Goal: Transaction & Acquisition: Purchase product/service

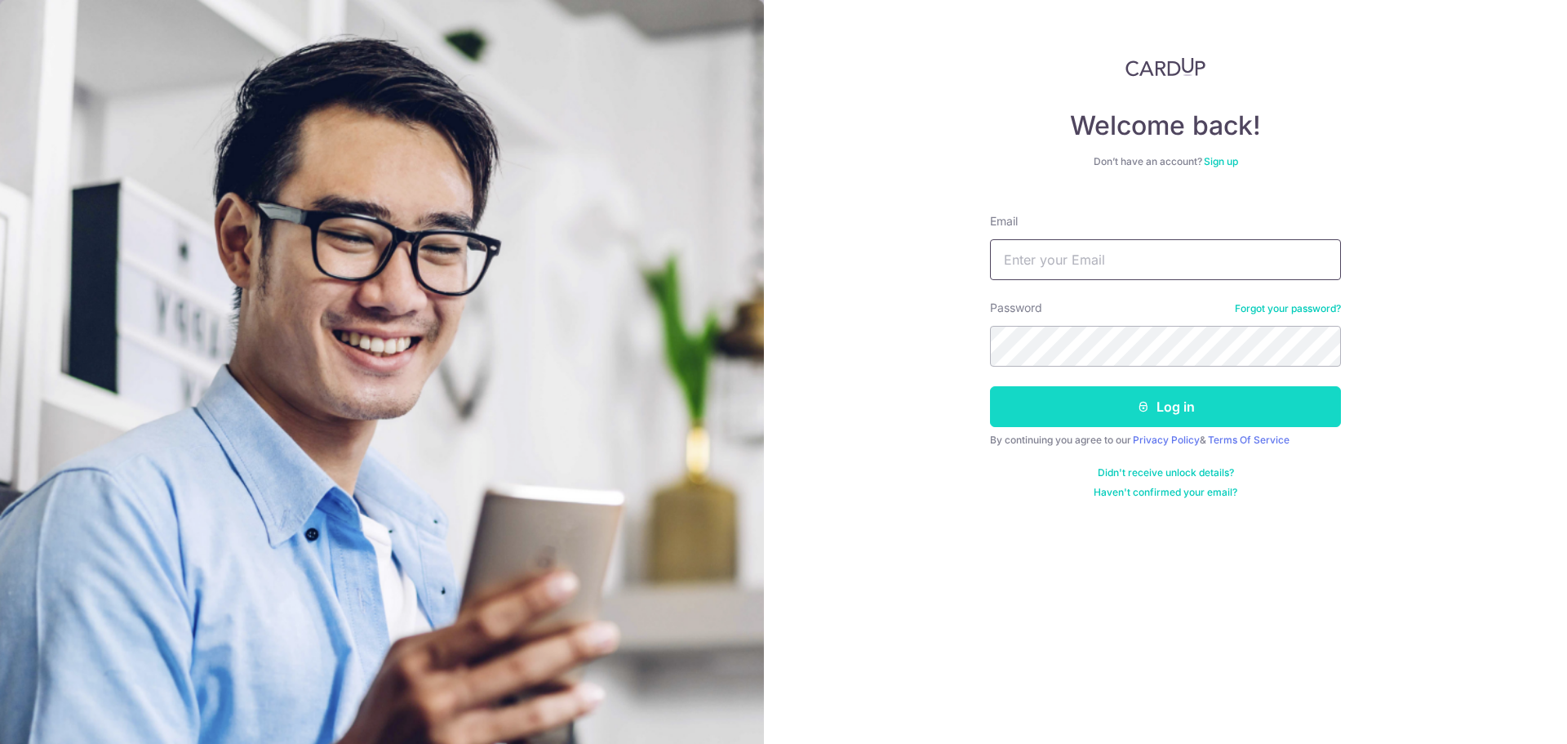
type input "[EMAIL_ADDRESS][DOMAIN_NAME]"
click at [1118, 414] on button "Log in" at bounding box center [1165, 406] width 351 height 41
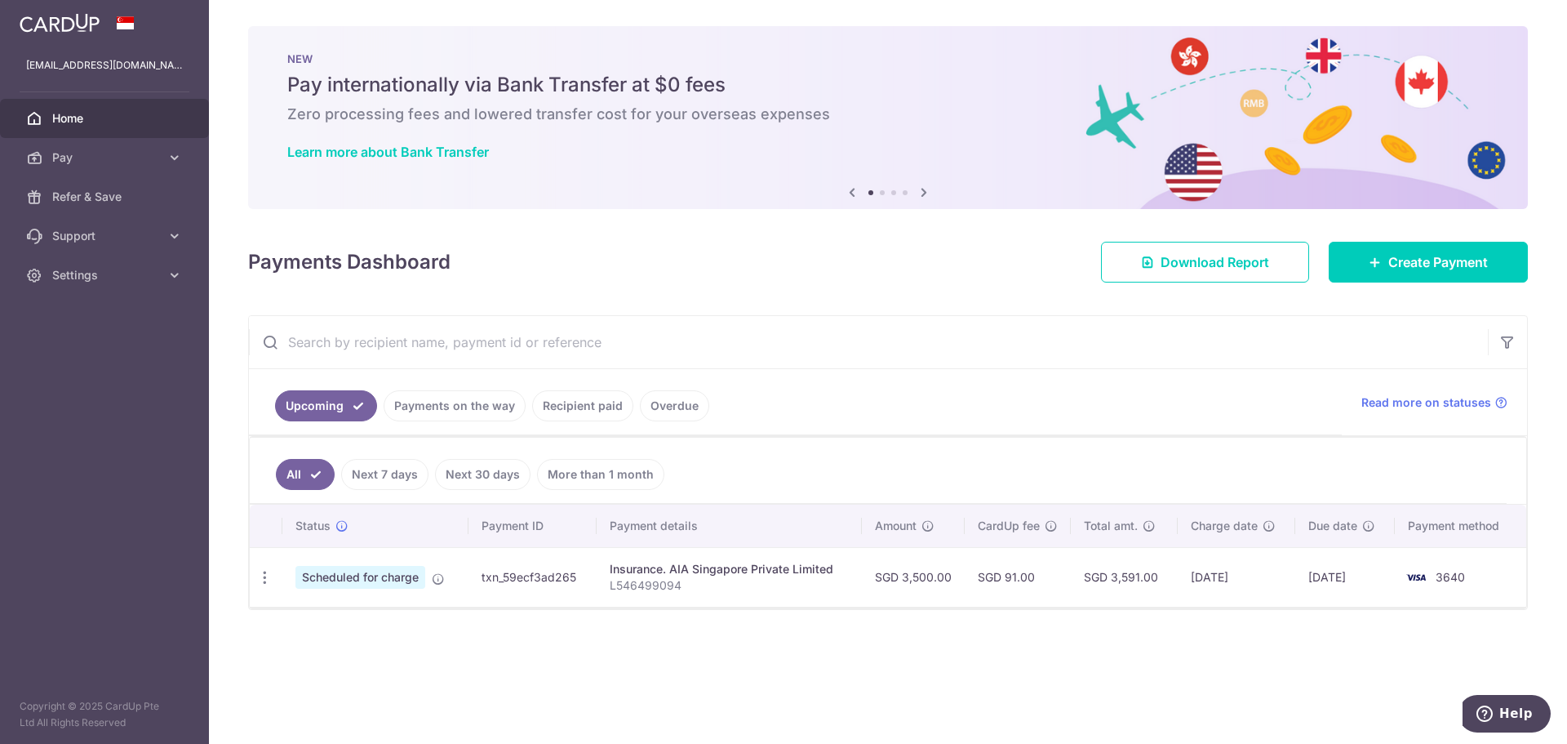
click at [905, 450] on ul "All Next 7 days Next 30 days More than 1 month" at bounding box center [878, 471] width 1257 height 66
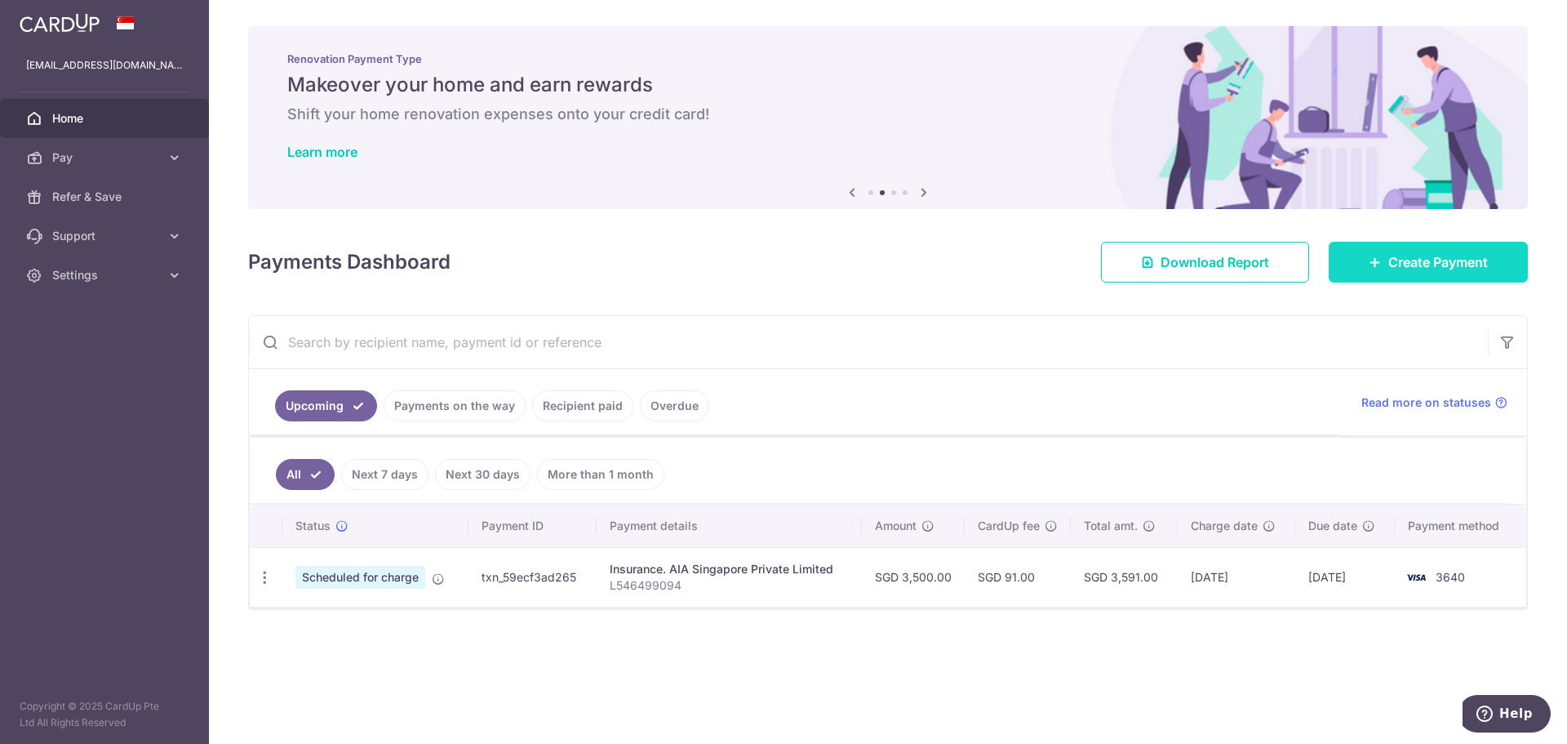
click at [1433, 262] on span "Create Payment" at bounding box center [1439, 262] width 100 height 20
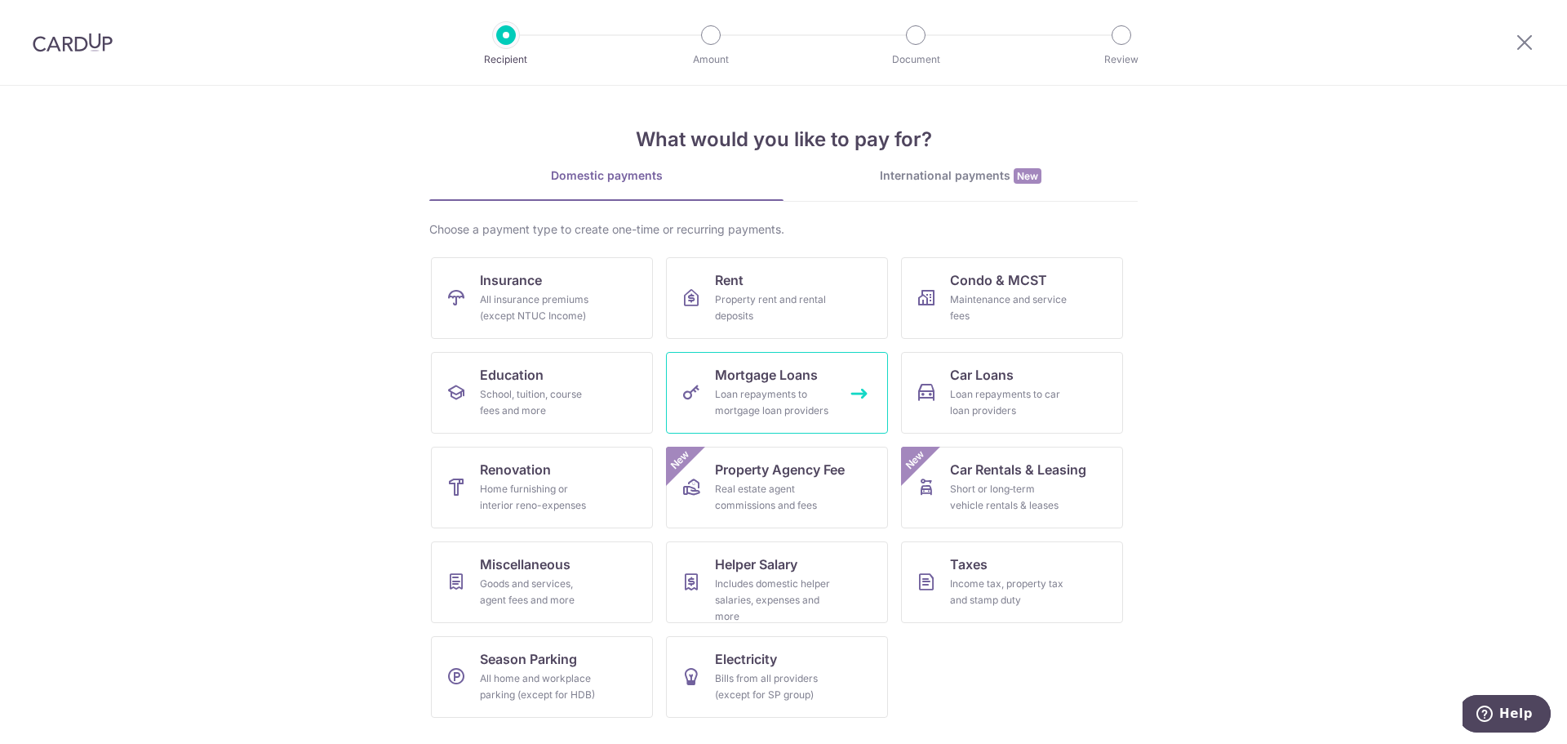
click at [796, 405] on div "Loan repayments to mortgage loan providers" at bounding box center [774, 402] width 118 height 33
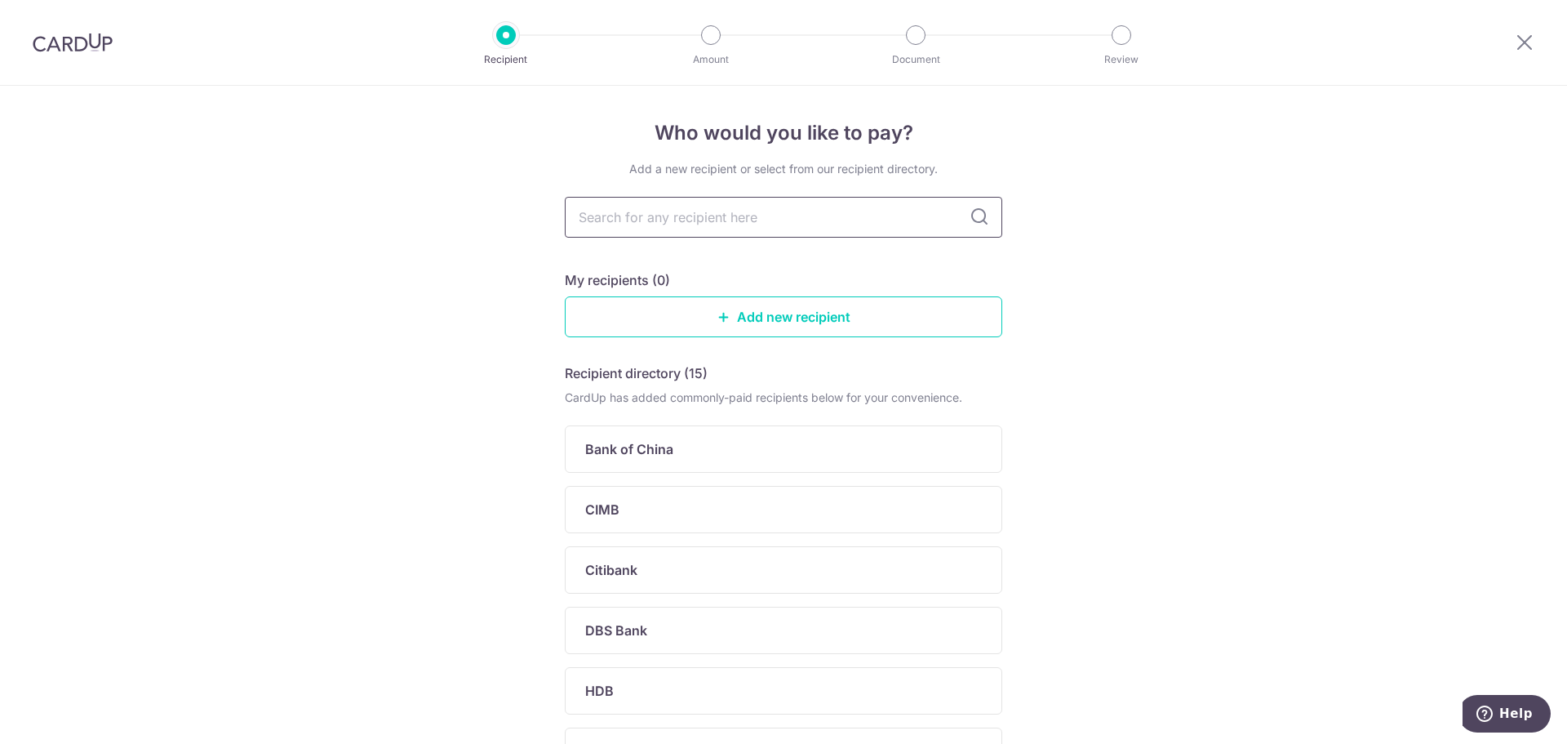
click at [777, 224] on input "text" at bounding box center [784, 217] width 438 height 41
click at [802, 215] on input "text" at bounding box center [784, 217] width 438 height 41
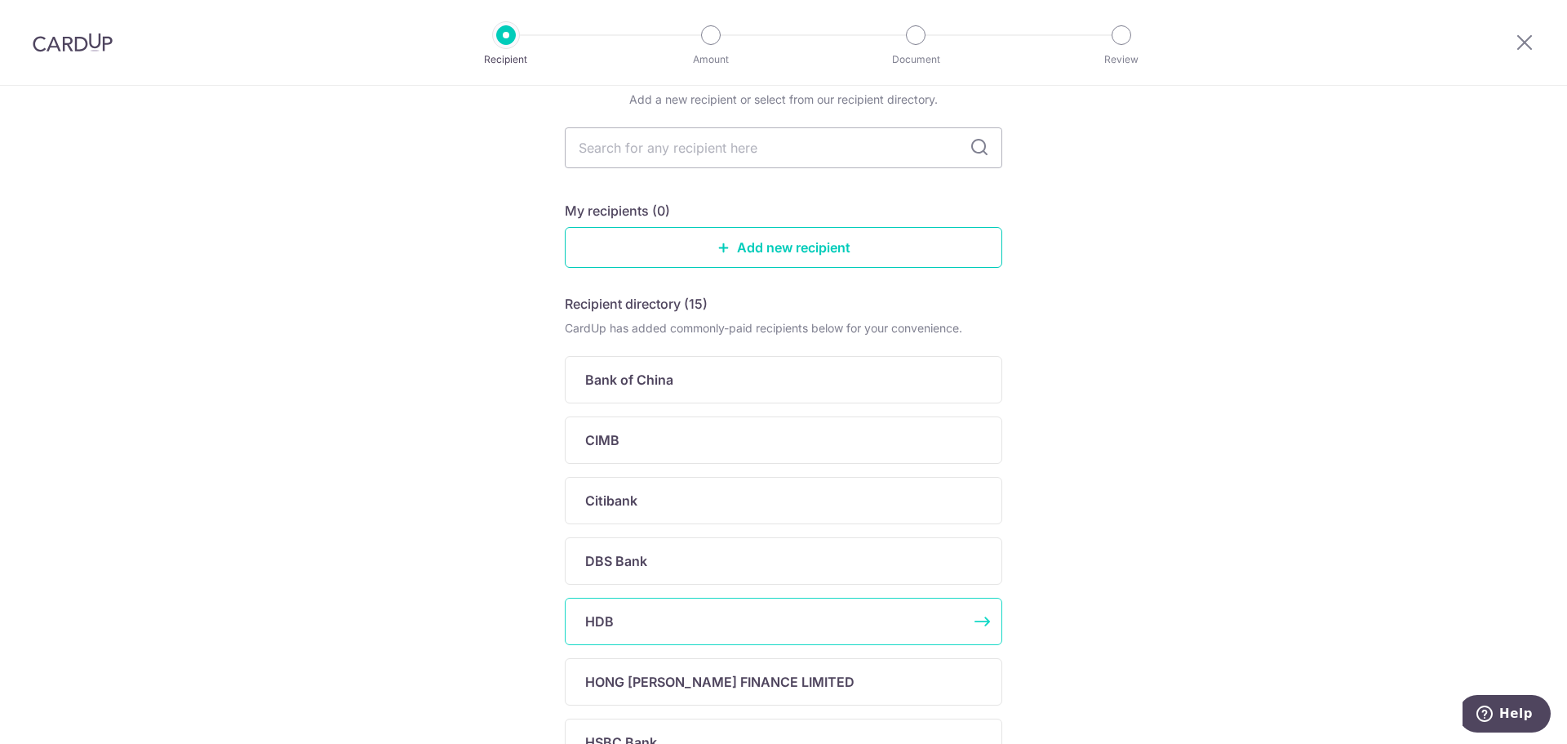
scroll to position [163, 0]
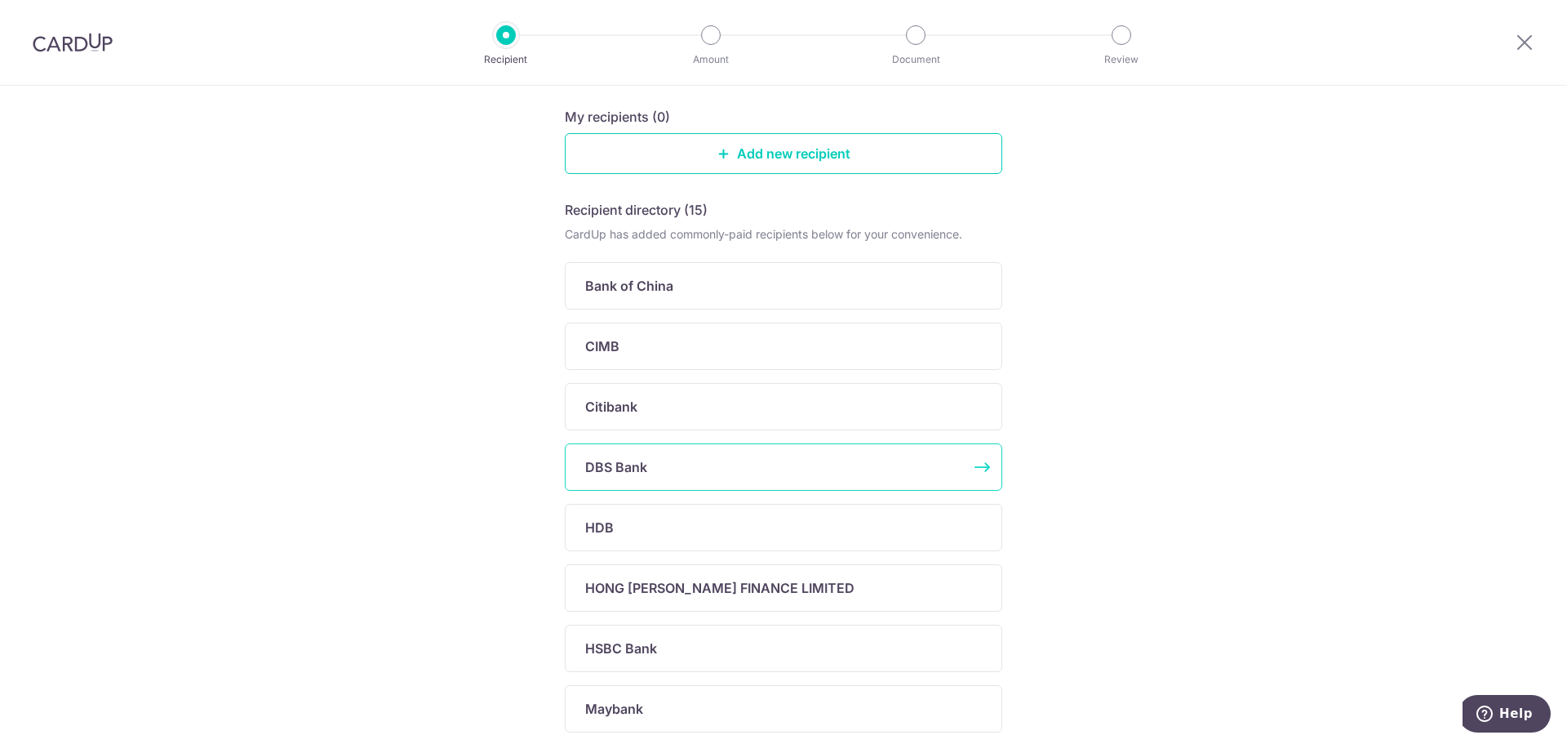
click at [660, 482] on div "DBS Bank" at bounding box center [784, 466] width 438 height 47
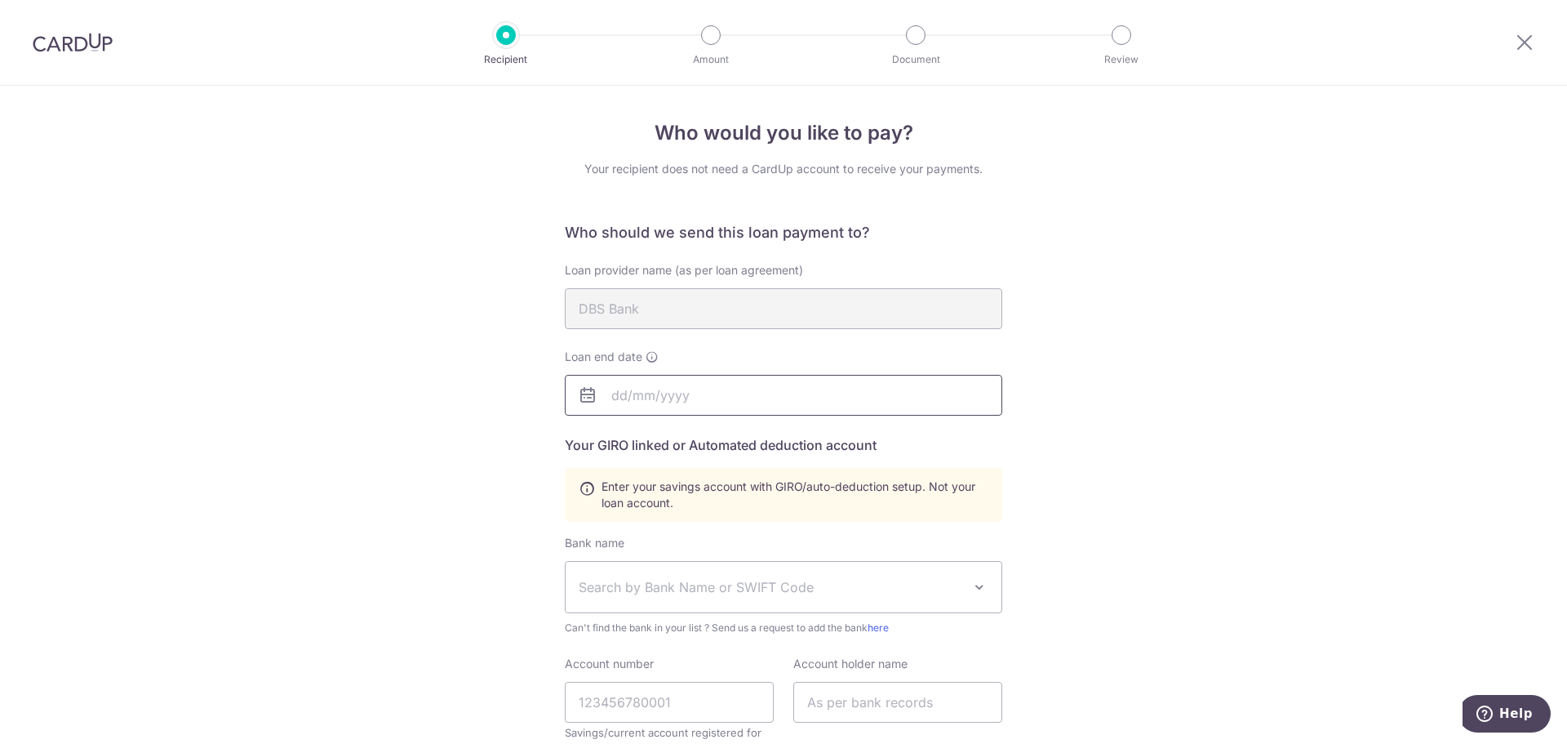
click at [669, 389] on input "text" at bounding box center [784, 395] width 438 height 41
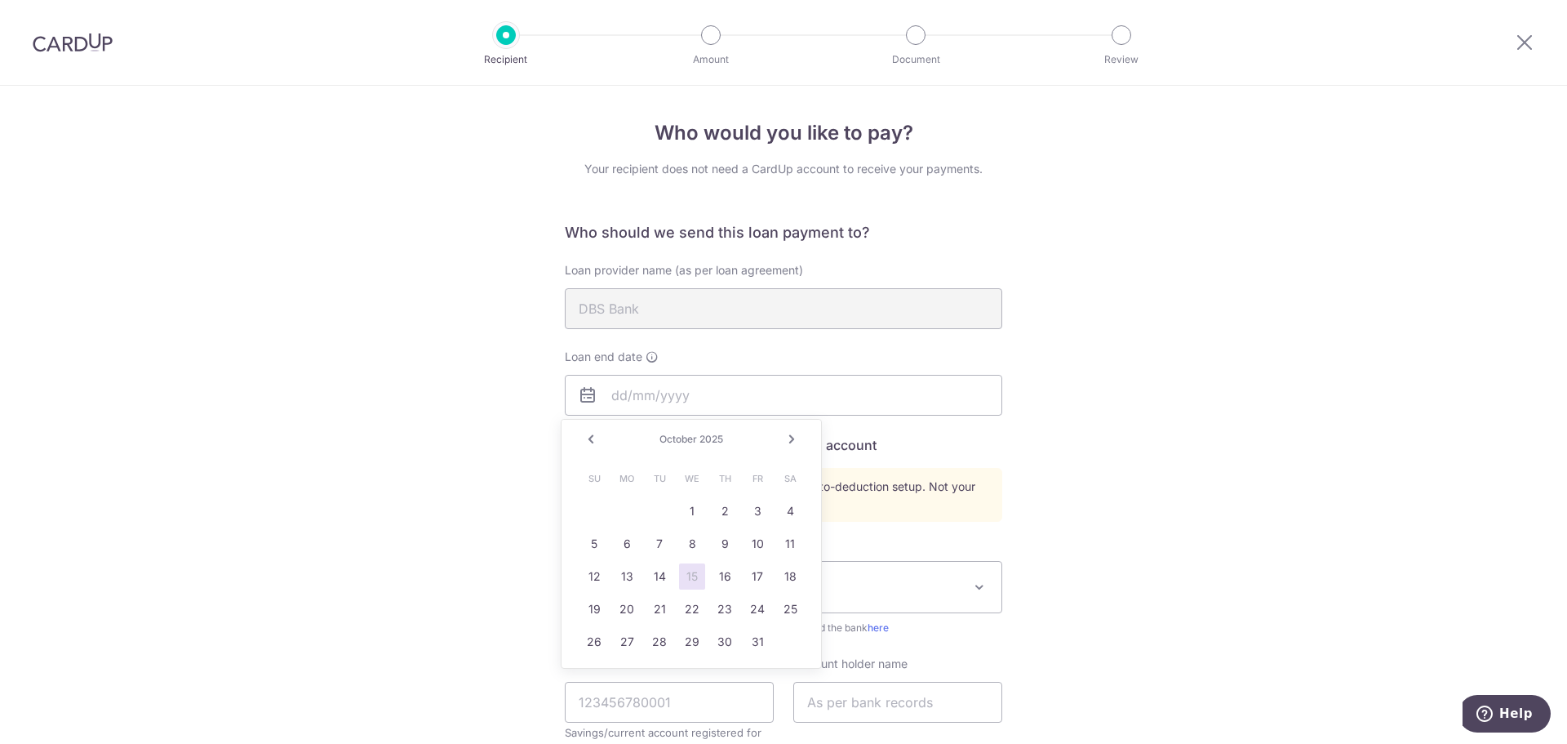
click at [793, 436] on link "Next" at bounding box center [792, 439] width 20 height 20
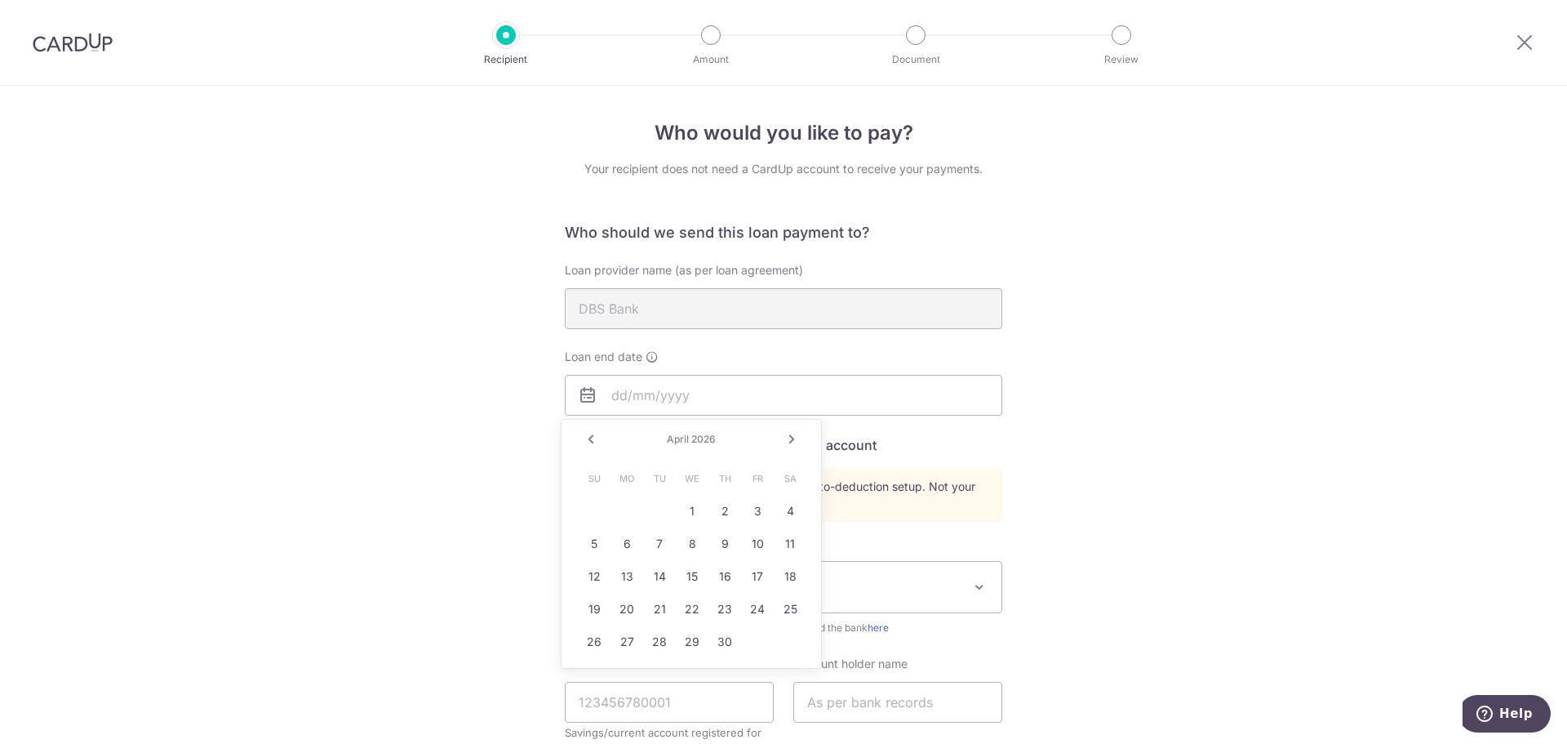
click at [793, 436] on link "Next" at bounding box center [792, 439] width 20 height 20
click at [596, 442] on link "Prev" at bounding box center [591, 439] width 20 height 20
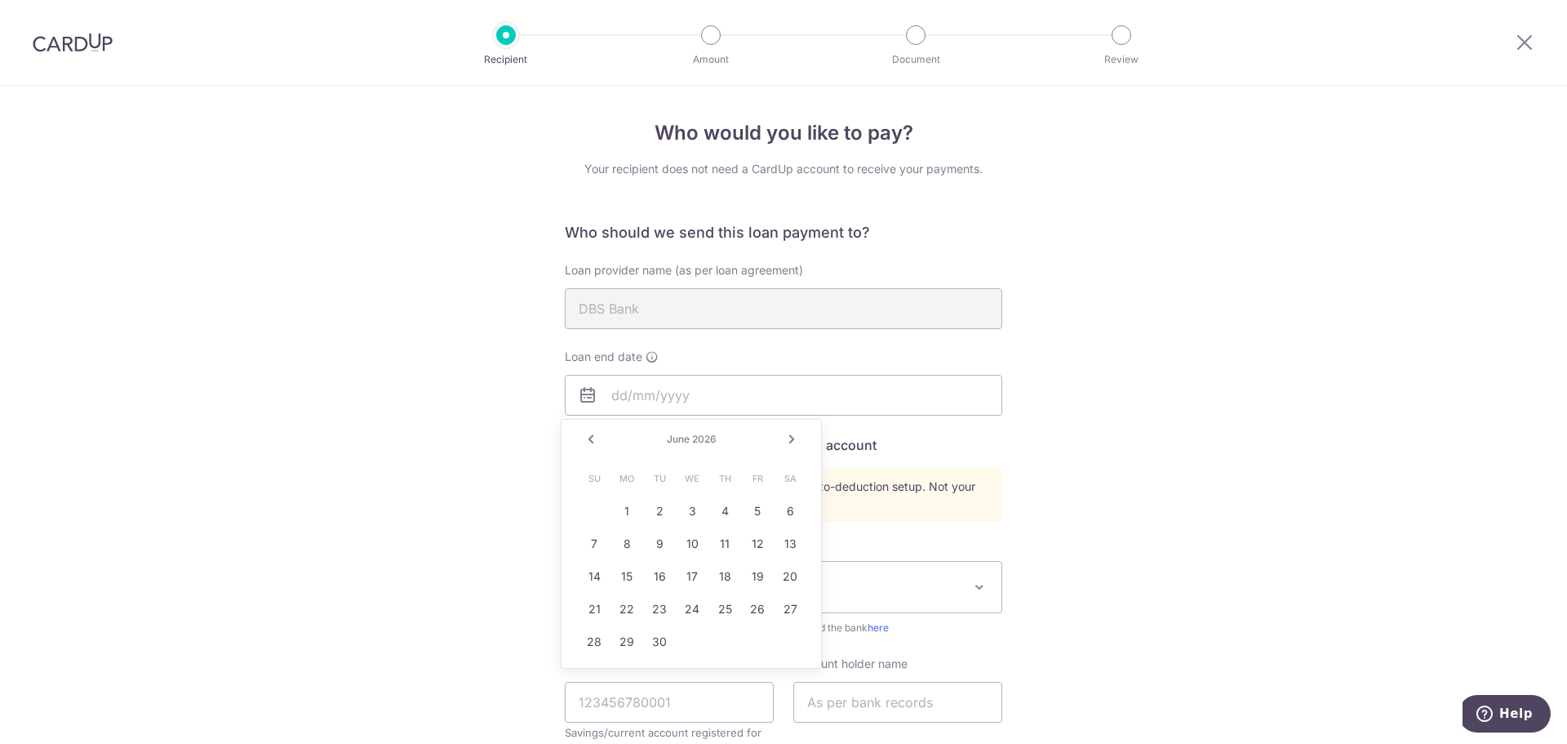
click at [596, 442] on link "Prev" at bounding box center [591, 439] width 20 height 20
click at [792, 441] on link "Next" at bounding box center [792, 439] width 20 height 20
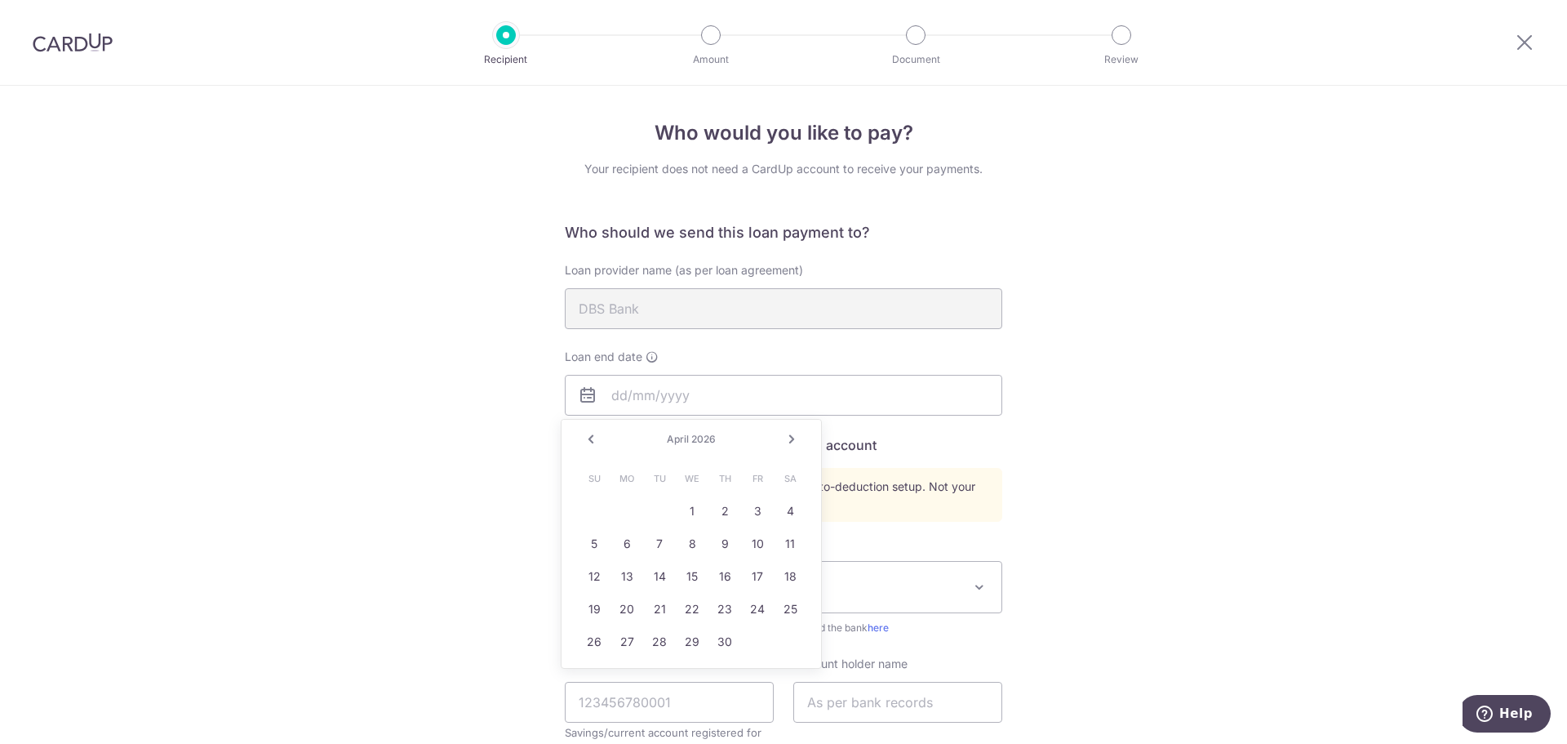
click at [792, 440] on link "Next" at bounding box center [792, 439] width 20 height 20
click at [793, 447] on link "Next" at bounding box center [792, 439] width 20 height 20
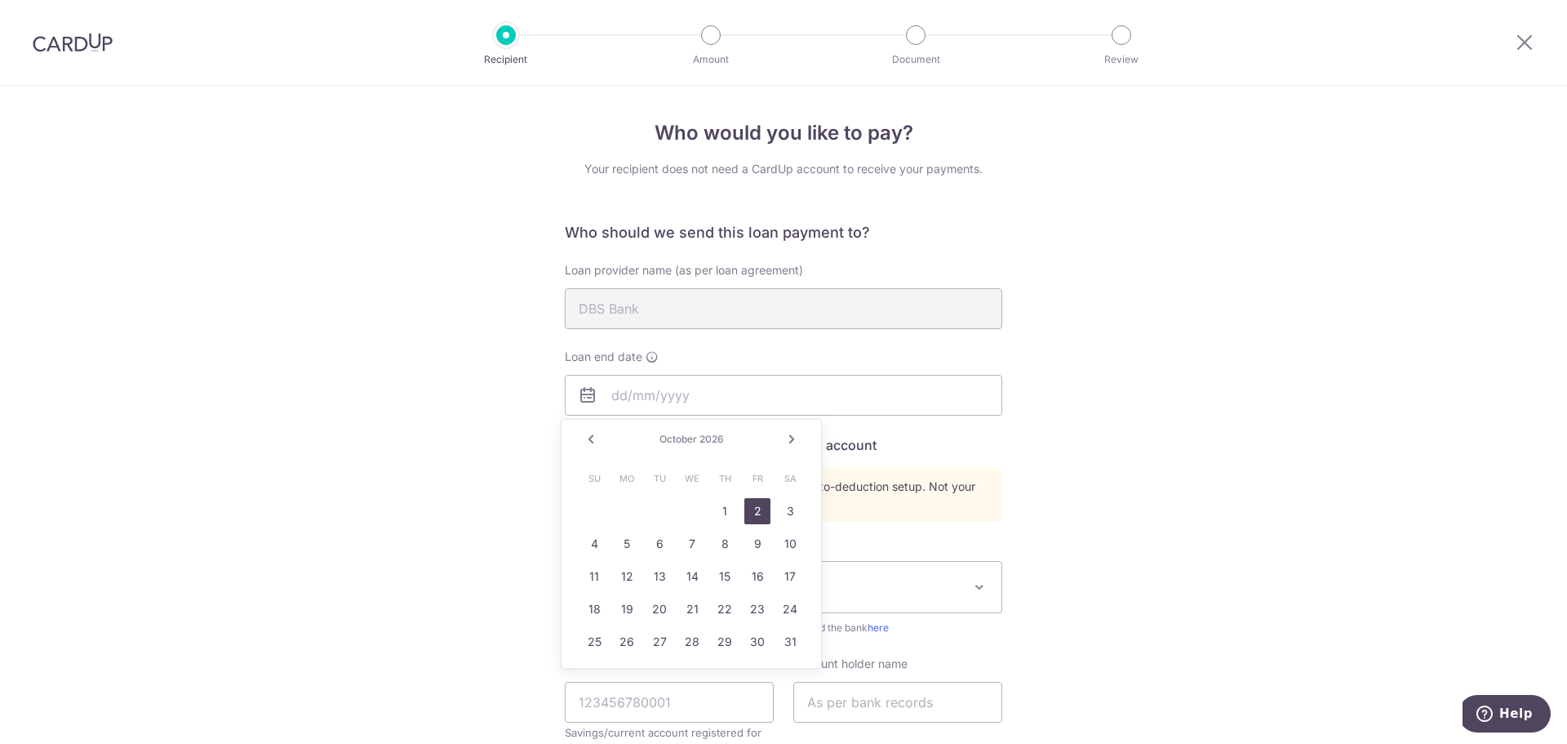
click at [757, 507] on link "2" at bounding box center [757, 511] width 26 height 26
type input "10/02/2026"
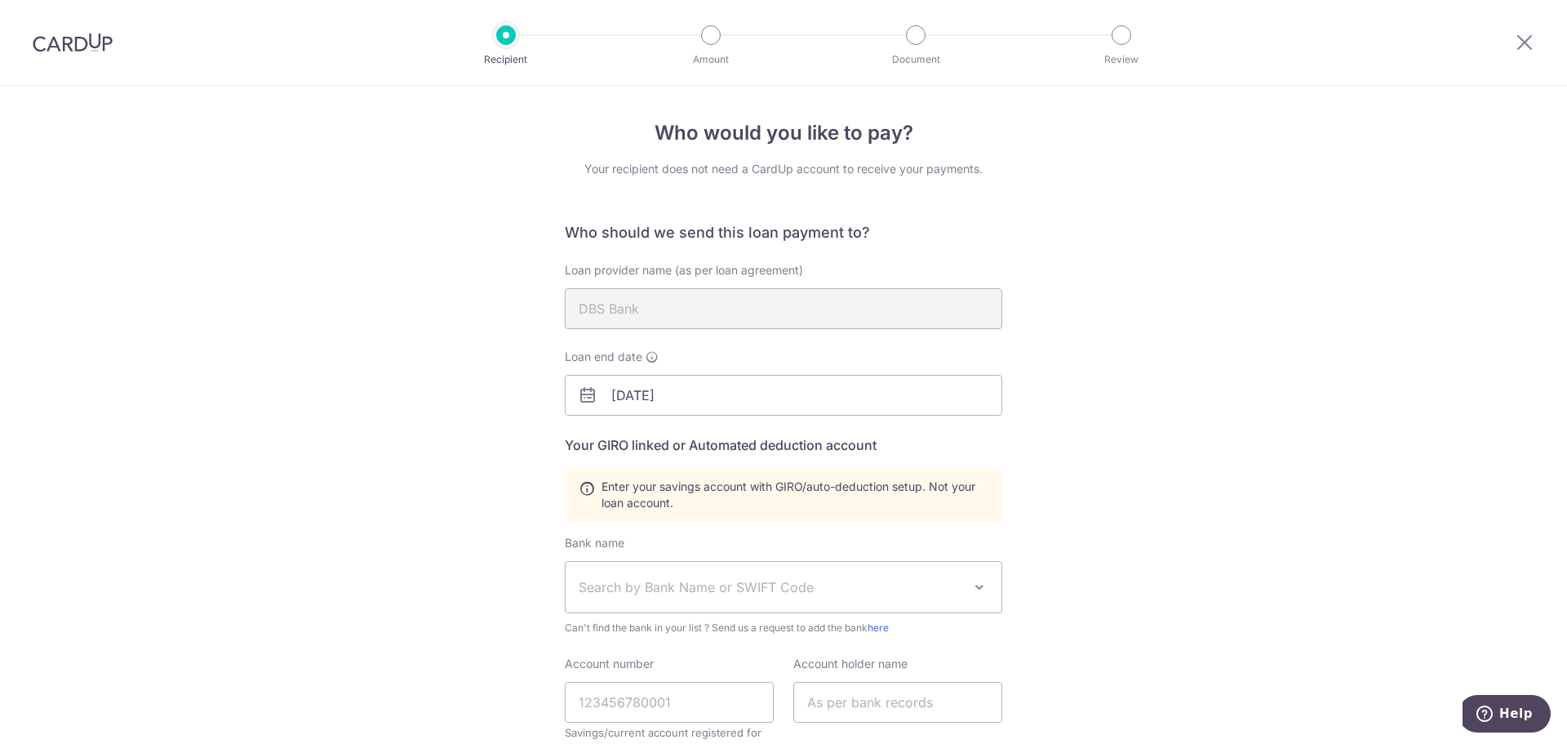
click at [1148, 515] on div "Who would you like to pay? Your recipient does not need a CardUp account to rec…" at bounding box center [783, 569] width 1567 height 967
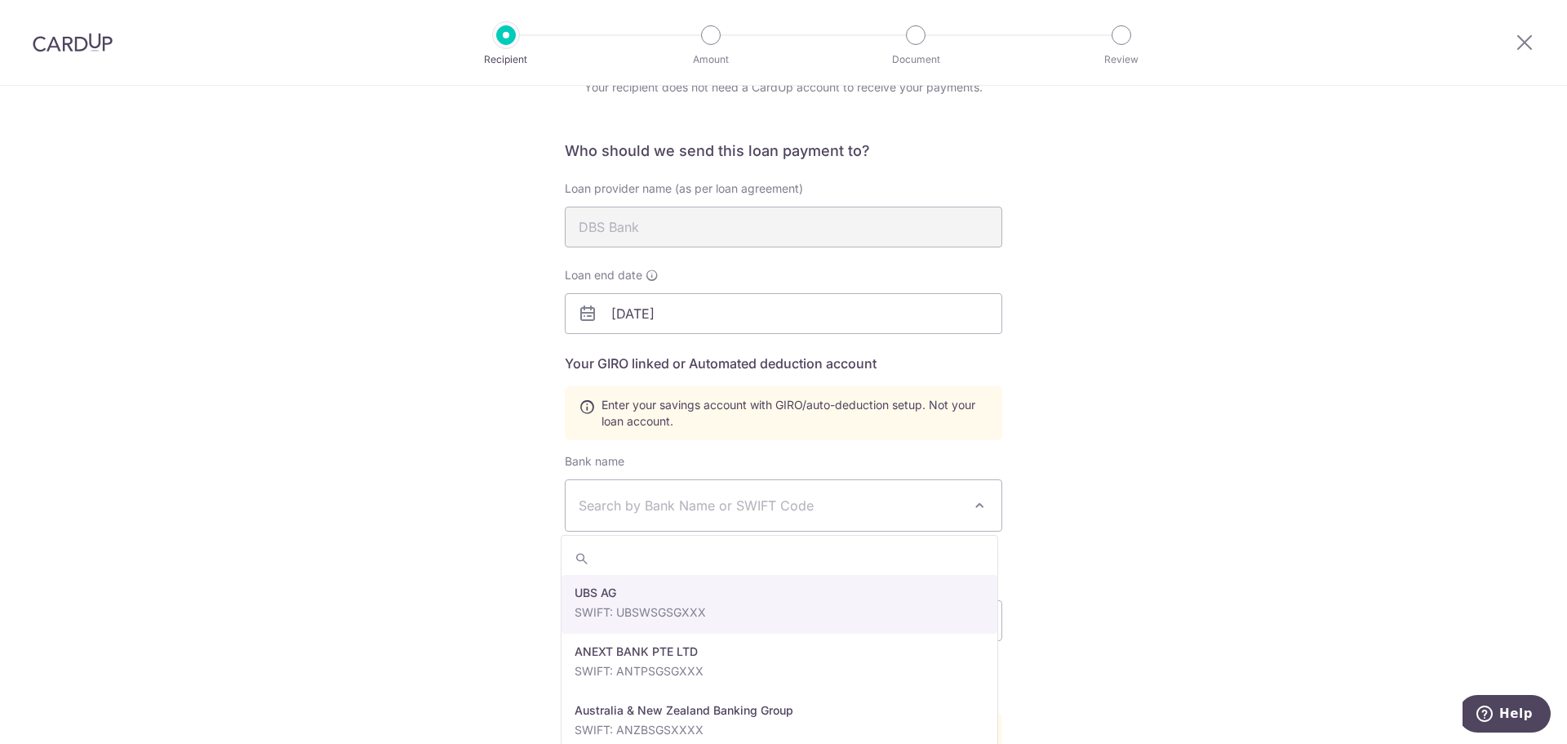
click at [748, 512] on span "Search by Bank Name or SWIFT Code" at bounding box center [771, 505] width 384 height 20
click at [1263, 447] on div "Who would you like to pay? Your recipient does not need a CardUp account to rec…" at bounding box center [783, 487] width 1567 height 967
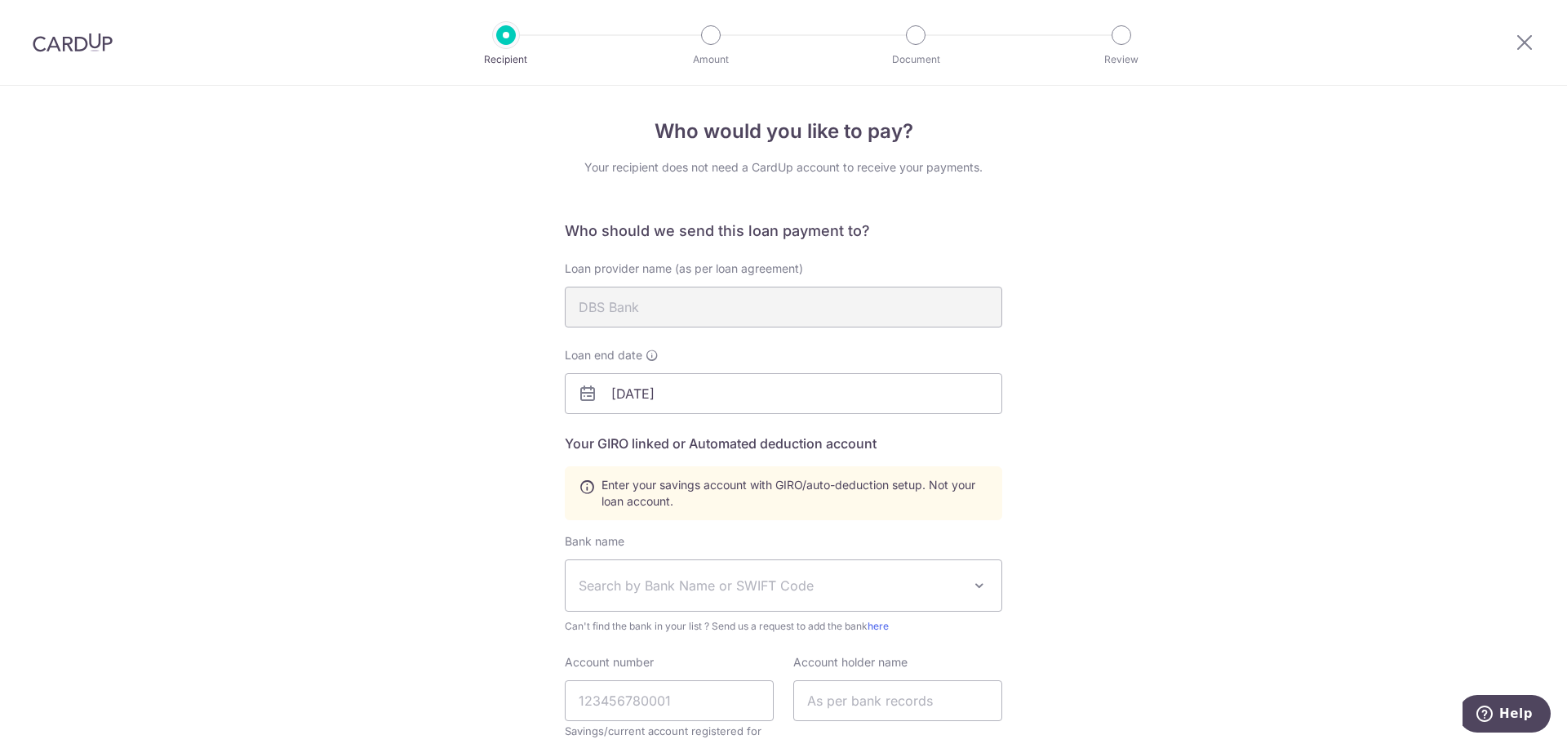
scroll to position [0, 0]
click at [691, 582] on span "Search by Bank Name or SWIFT Code" at bounding box center [771, 587] width 384 height 20
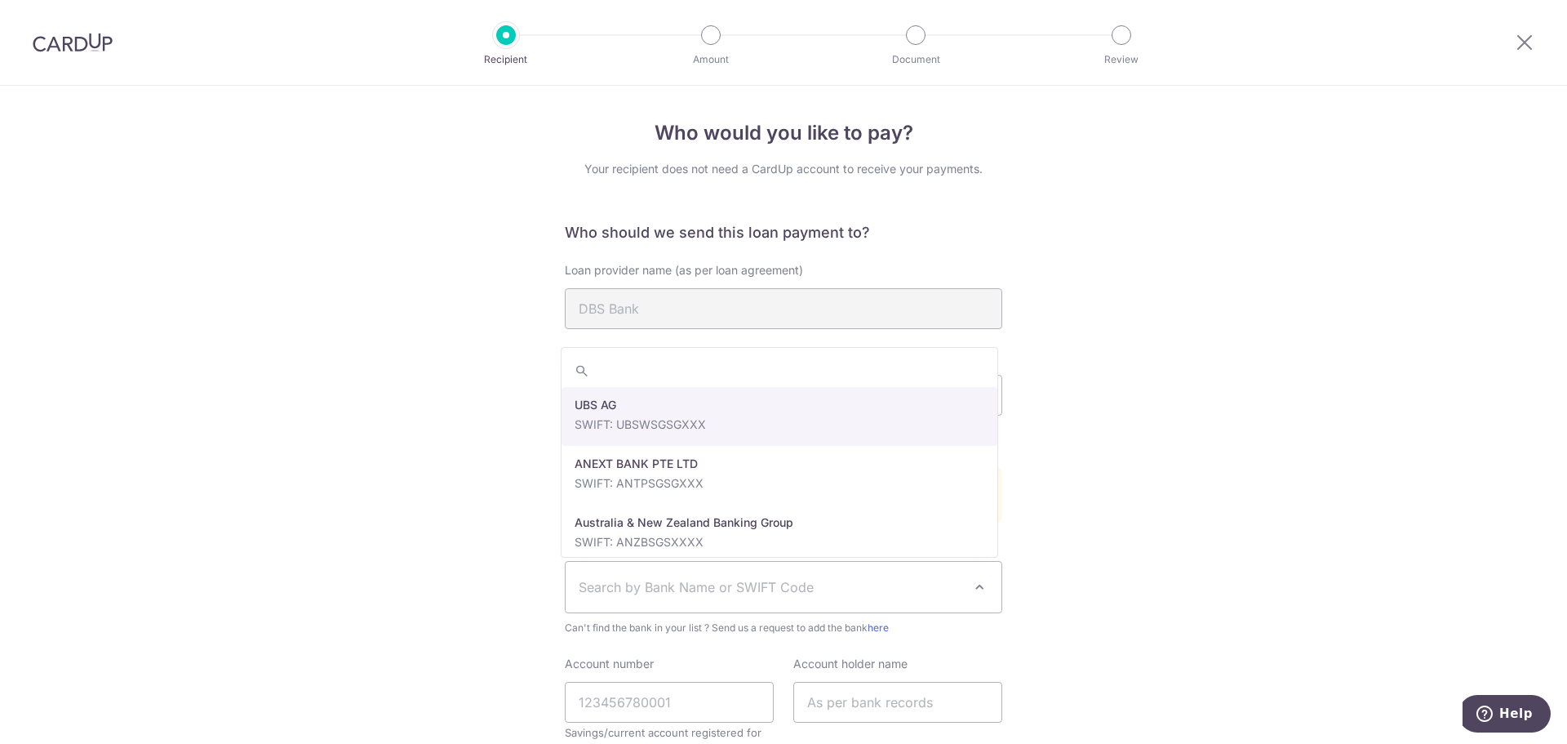
drag, startPoint x: 1243, startPoint y: 519, endPoint x: 1268, endPoint y: 518, distance: 24.5
click at [1268, 518] on div "Who would you like to pay? Your recipient does not need a CardUp account to rec…" at bounding box center [783, 569] width 1567 height 967
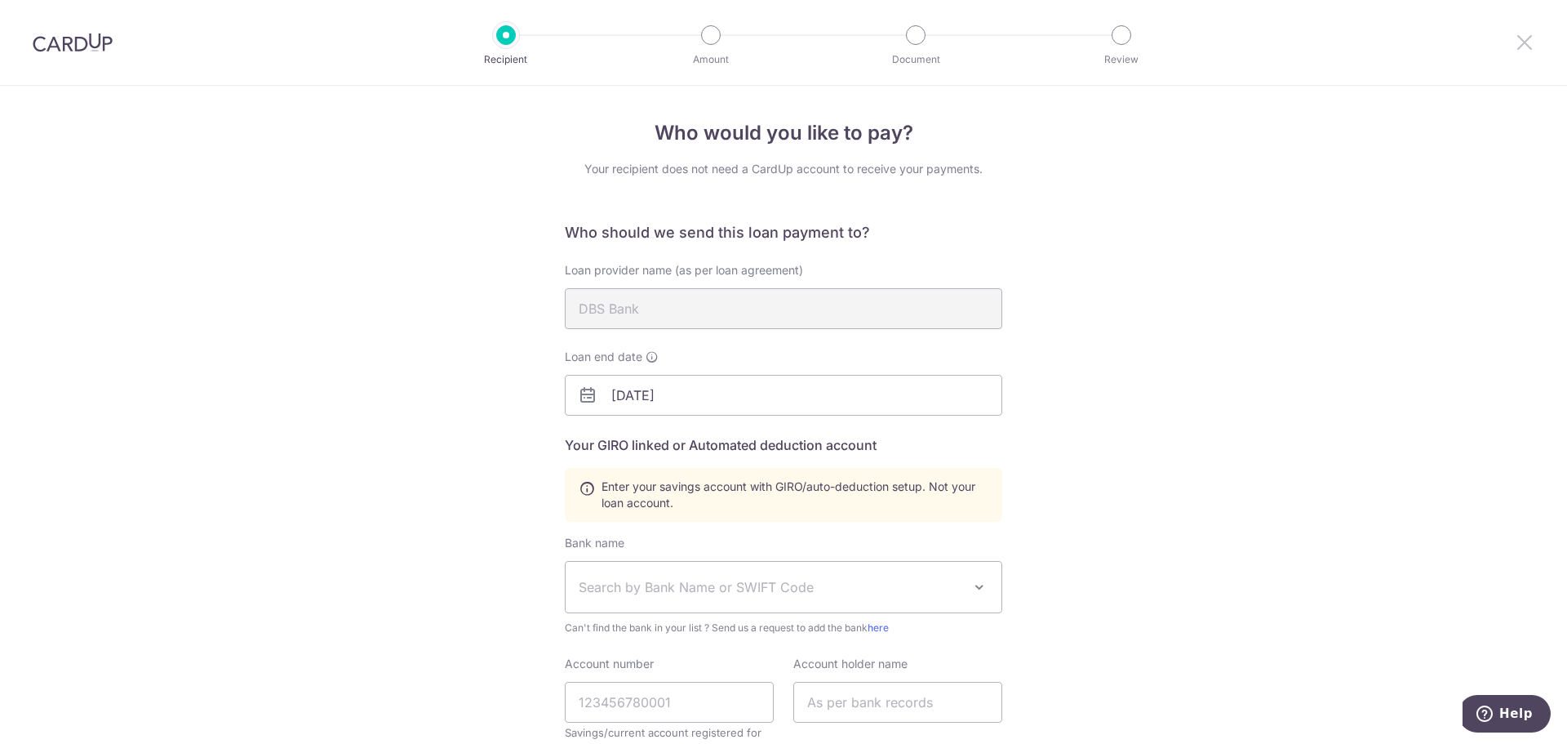
click at [1522, 42] on icon at bounding box center [1525, 42] width 20 height 20
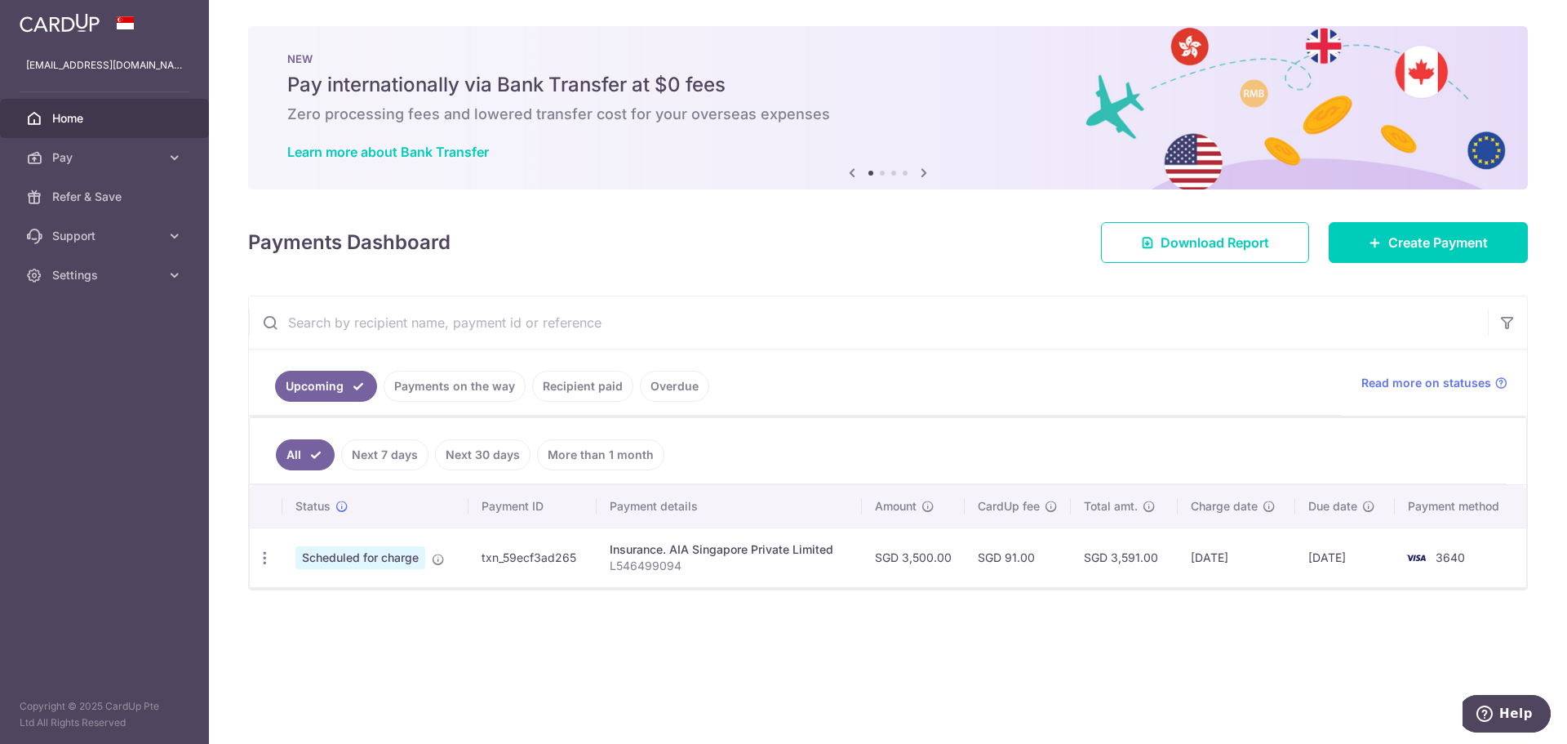
click at [922, 239] on div "Payments Dashboard Download Report Create Payment" at bounding box center [888, 239] width 1280 height 47
click at [180, 147] on link "Pay" at bounding box center [104, 157] width 209 height 39
click at [1436, 248] on span "Create Payment" at bounding box center [1439, 243] width 100 height 20
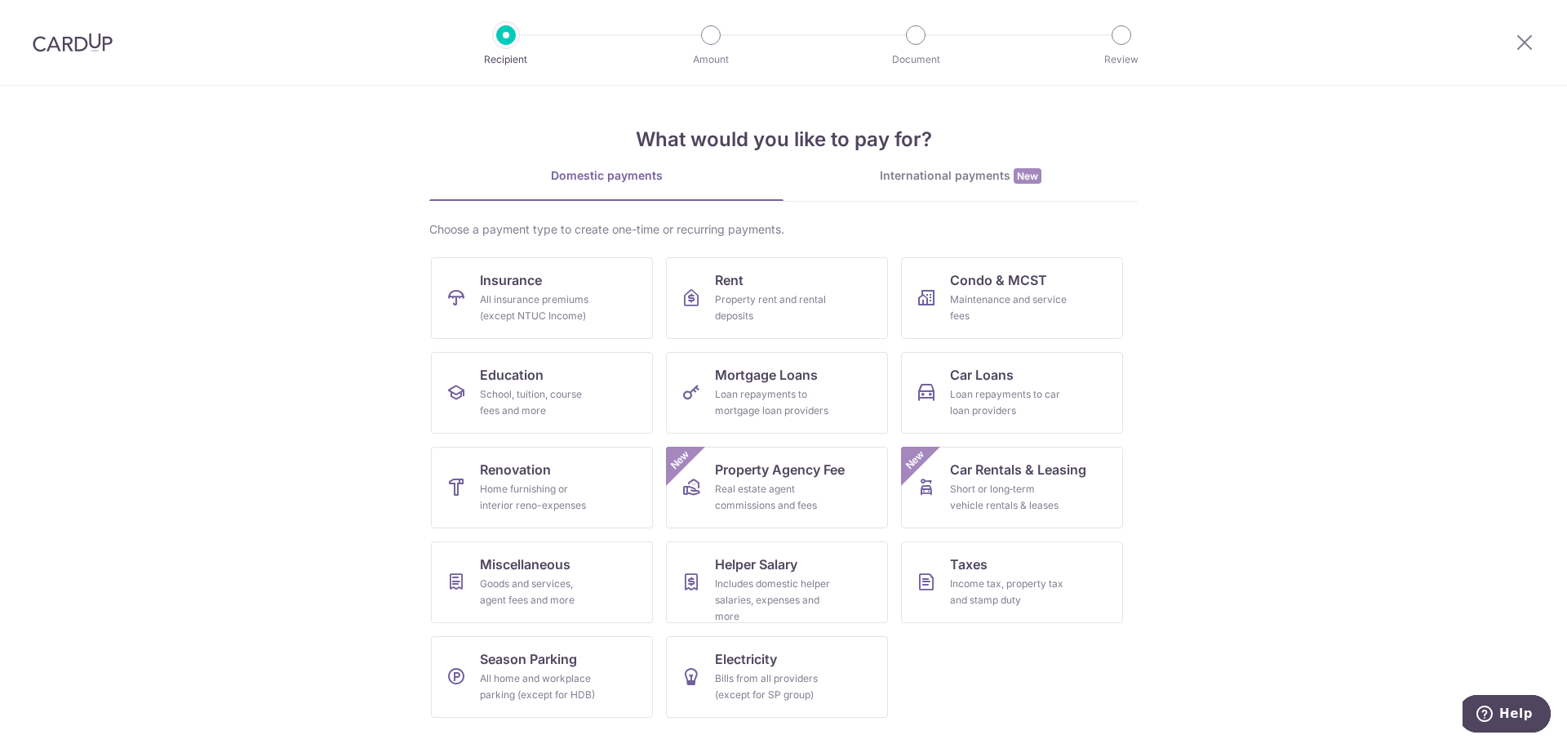
click at [1450, 451] on section "What would you like to pay for? Domestic payments International payments New Ch…" at bounding box center [783, 415] width 1567 height 658
click at [528, 298] on div "All insurance premiums (except NTUC Income)" at bounding box center [539, 307] width 118 height 33
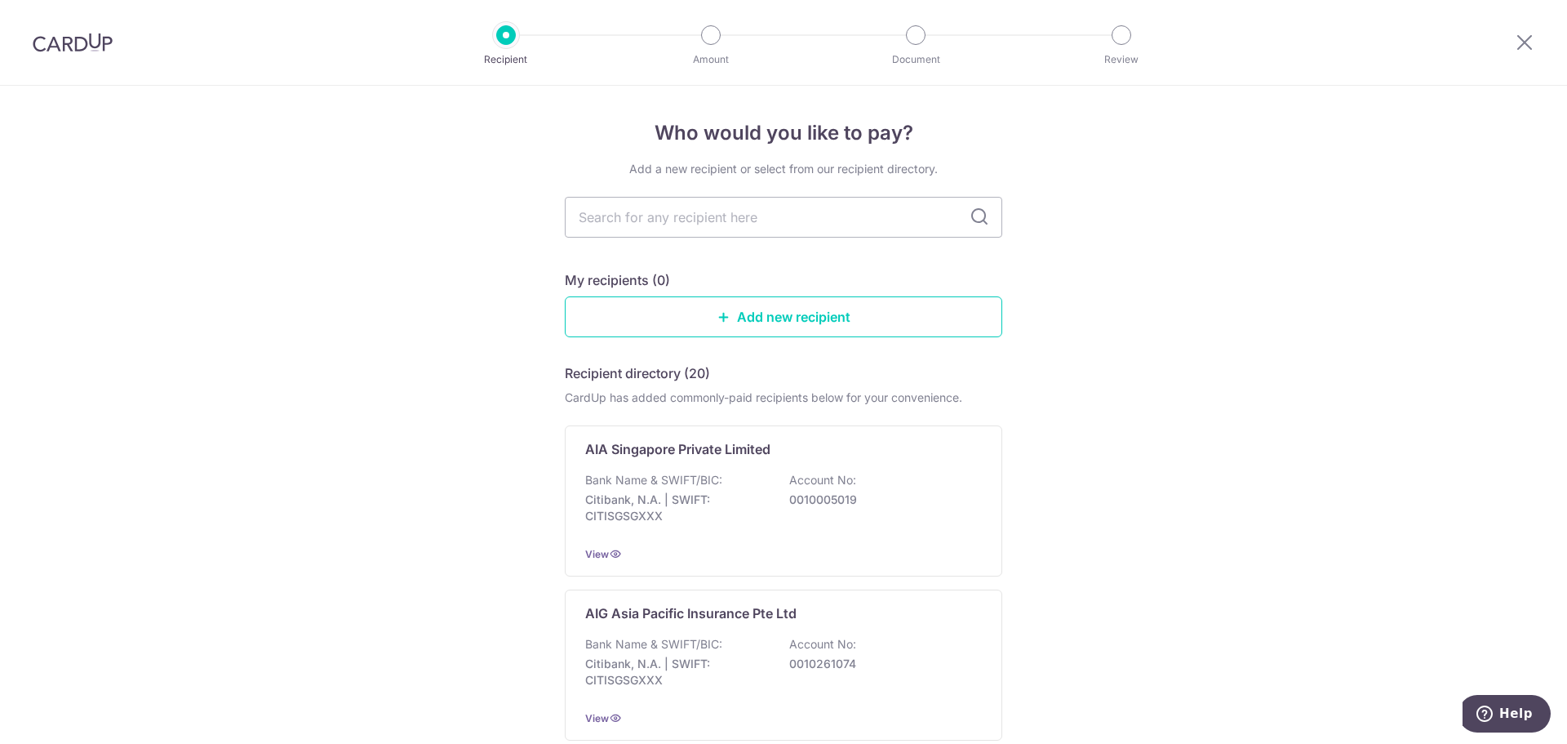
click at [1543, 35] on div at bounding box center [1524, 42] width 85 height 85
click at [1522, 48] on icon at bounding box center [1525, 42] width 20 height 20
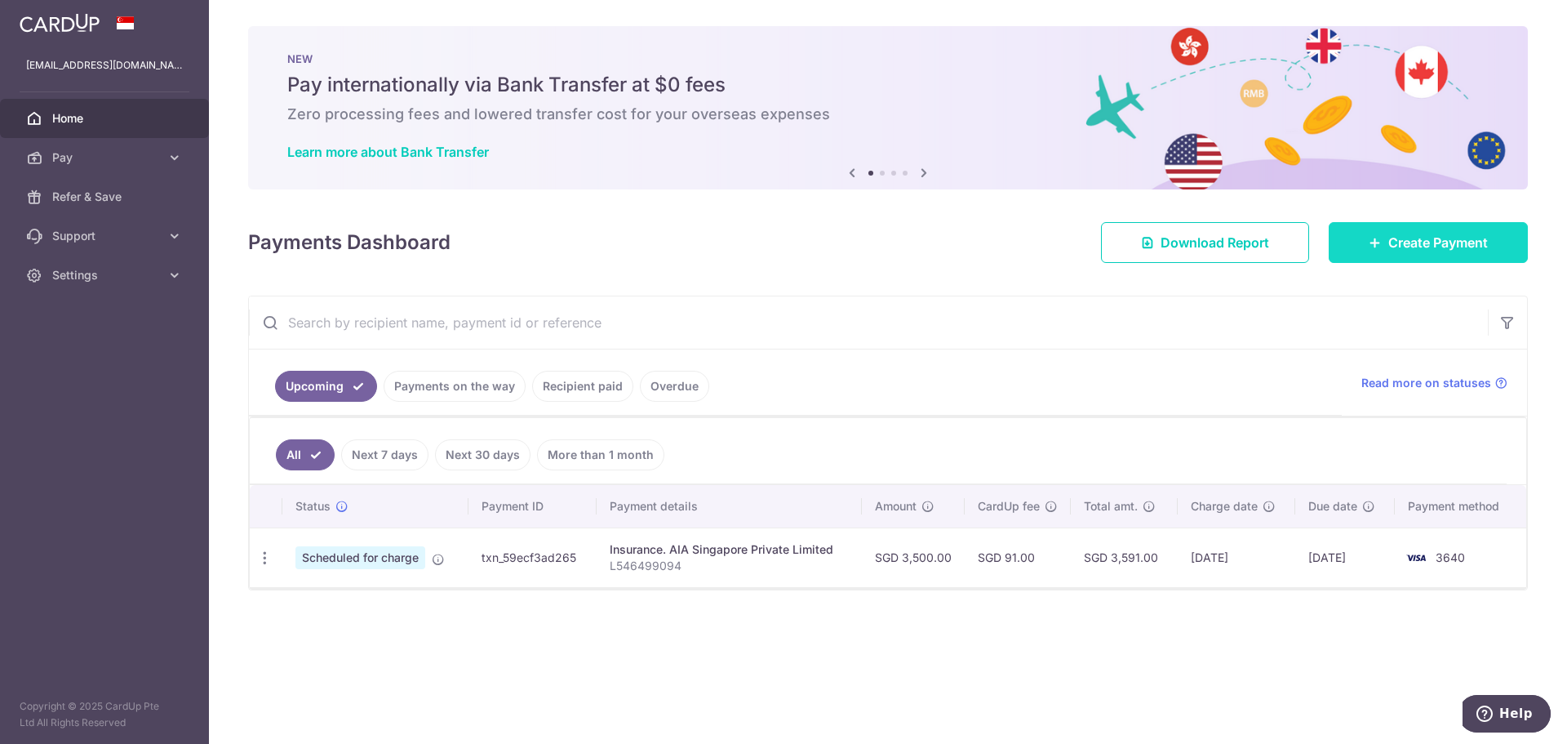
click at [1450, 235] on span "Create Payment" at bounding box center [1439, 243] width 100 height 20
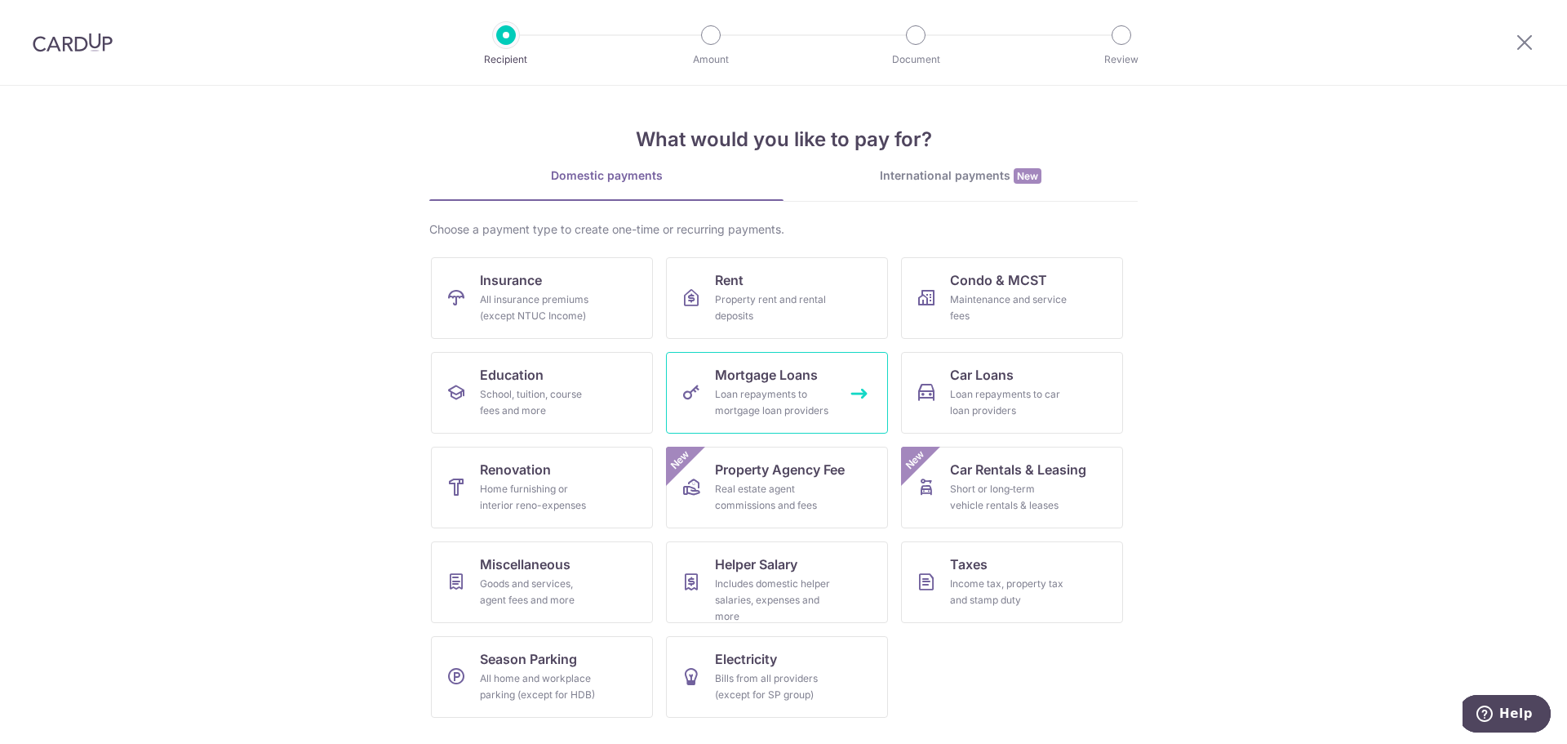
click at [799, 401] on div "Loan repayments to mortgage loan providers" at bounding box center [774, 402] width 118 height 33
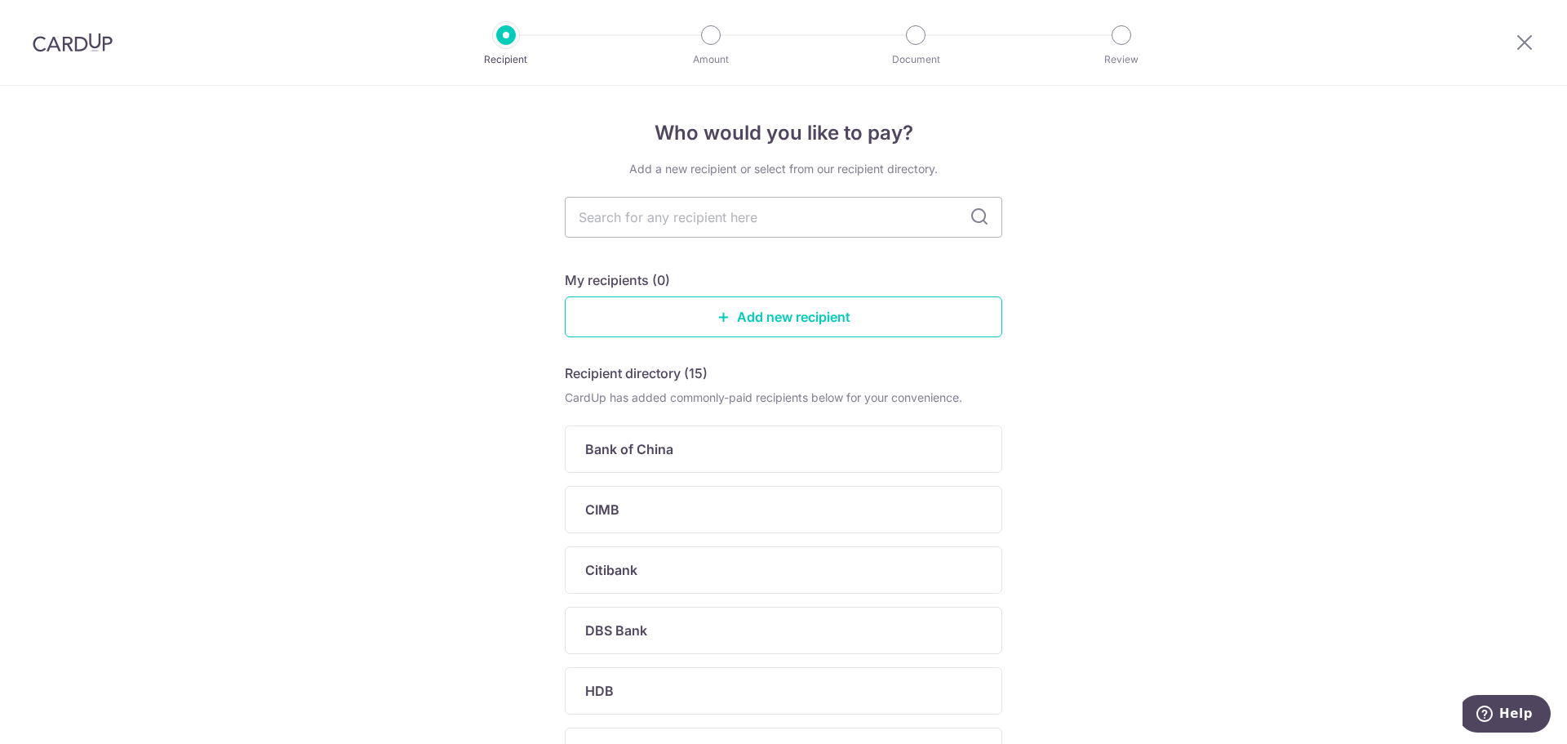
scroll to position [245, 0]
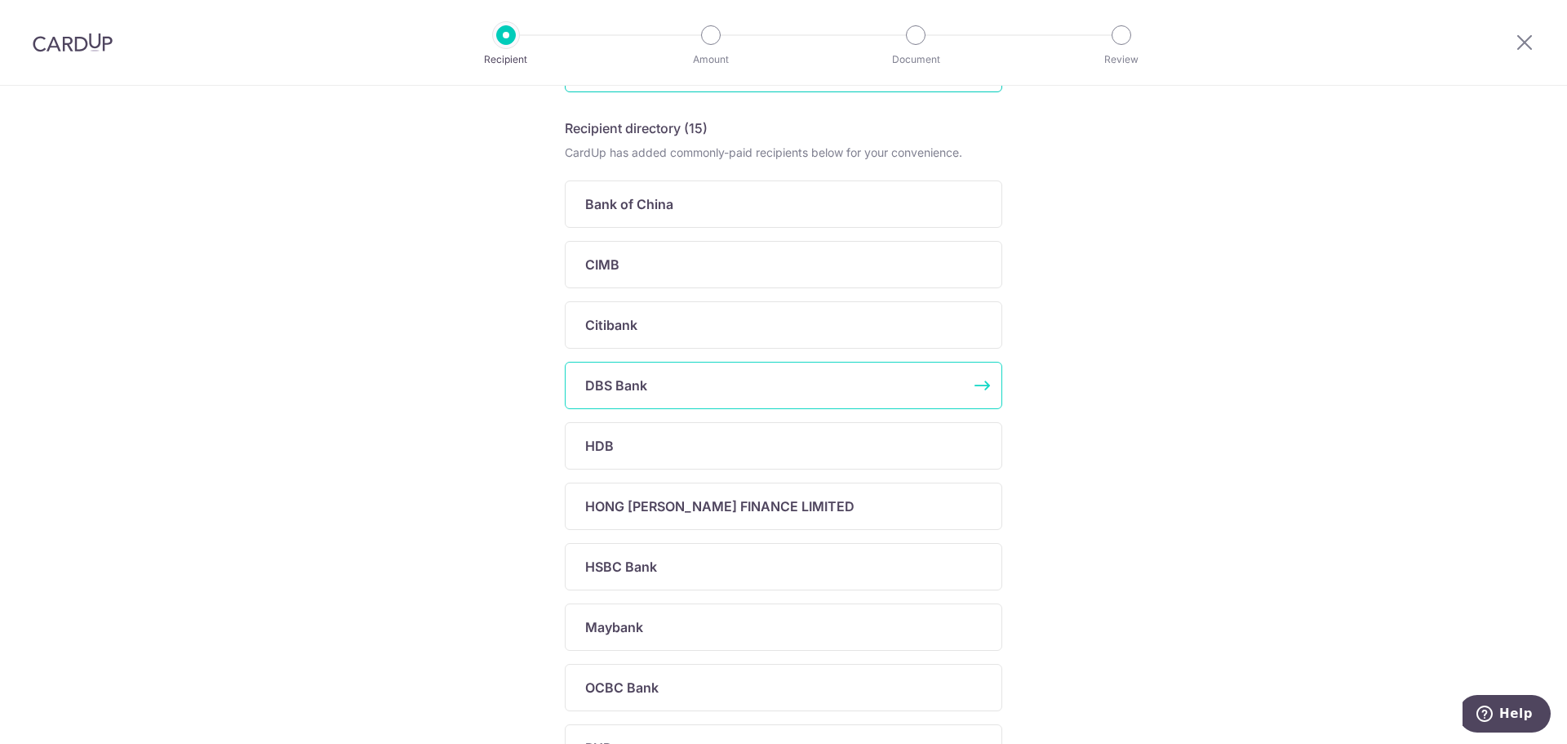
click at [655, 393] on div "DBS Bank" at bounding box center [773, 386] width 377 height 20
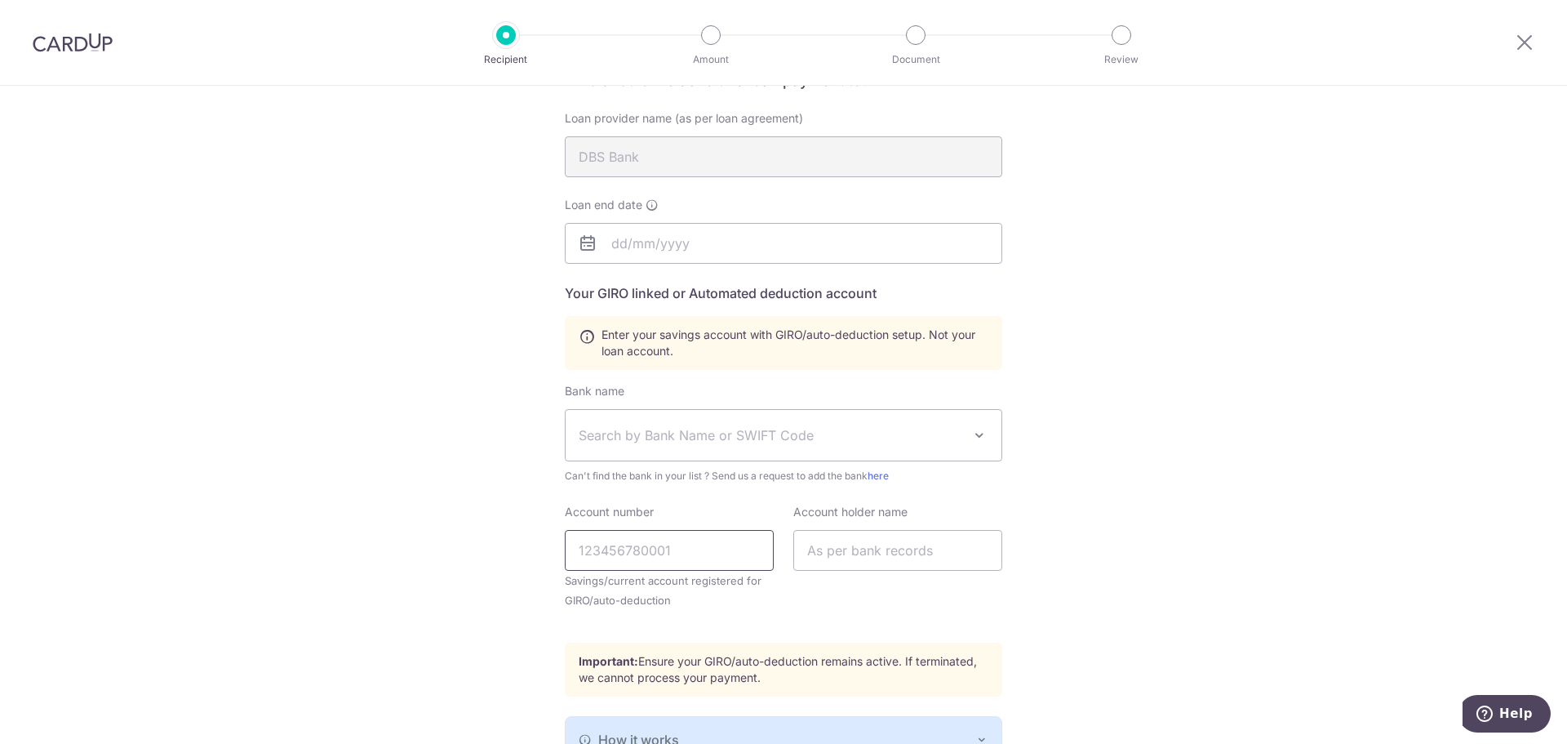
scroll to position [145, 0]
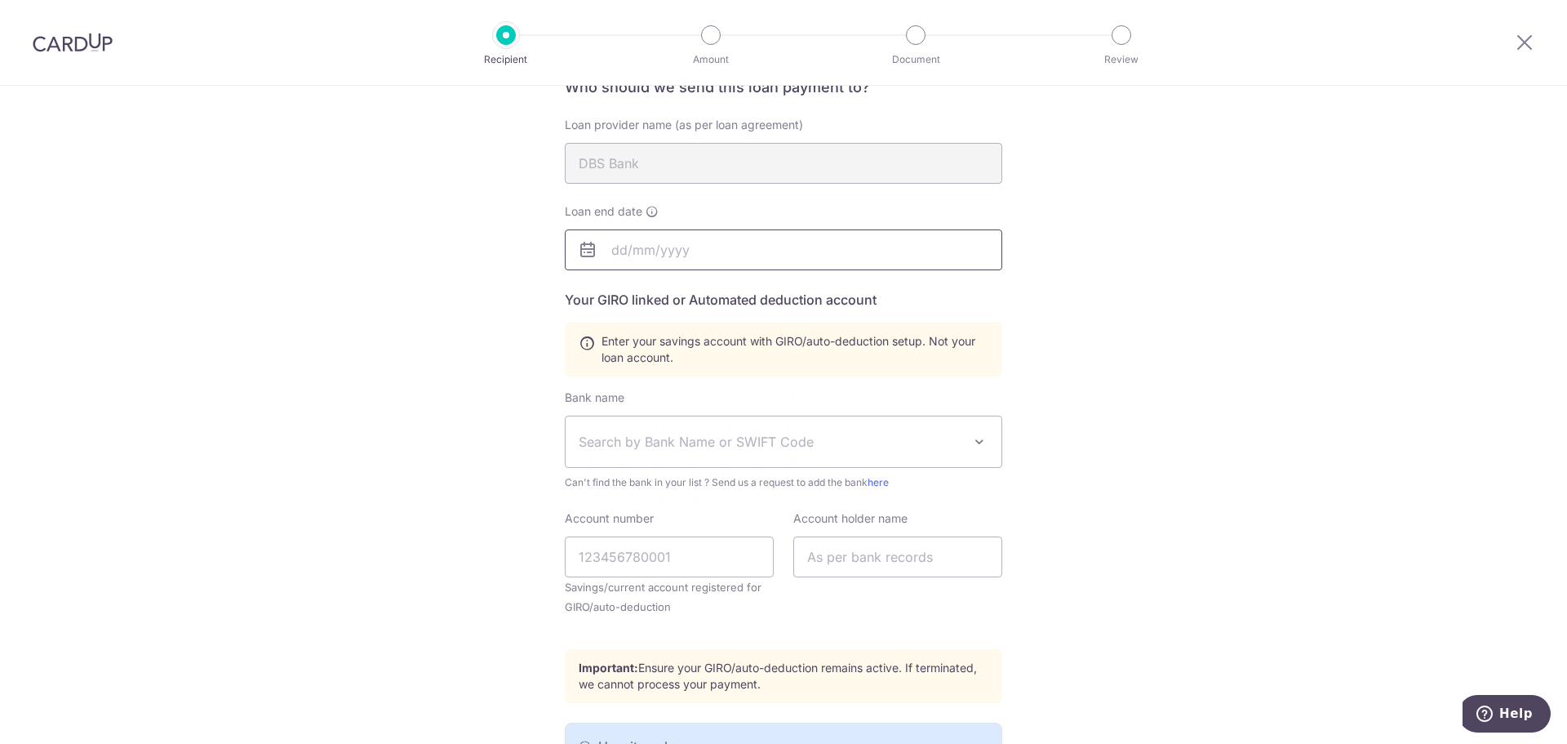
click at [682, 256] on input "text" at bounding box center [784, 249] width 438 height 41
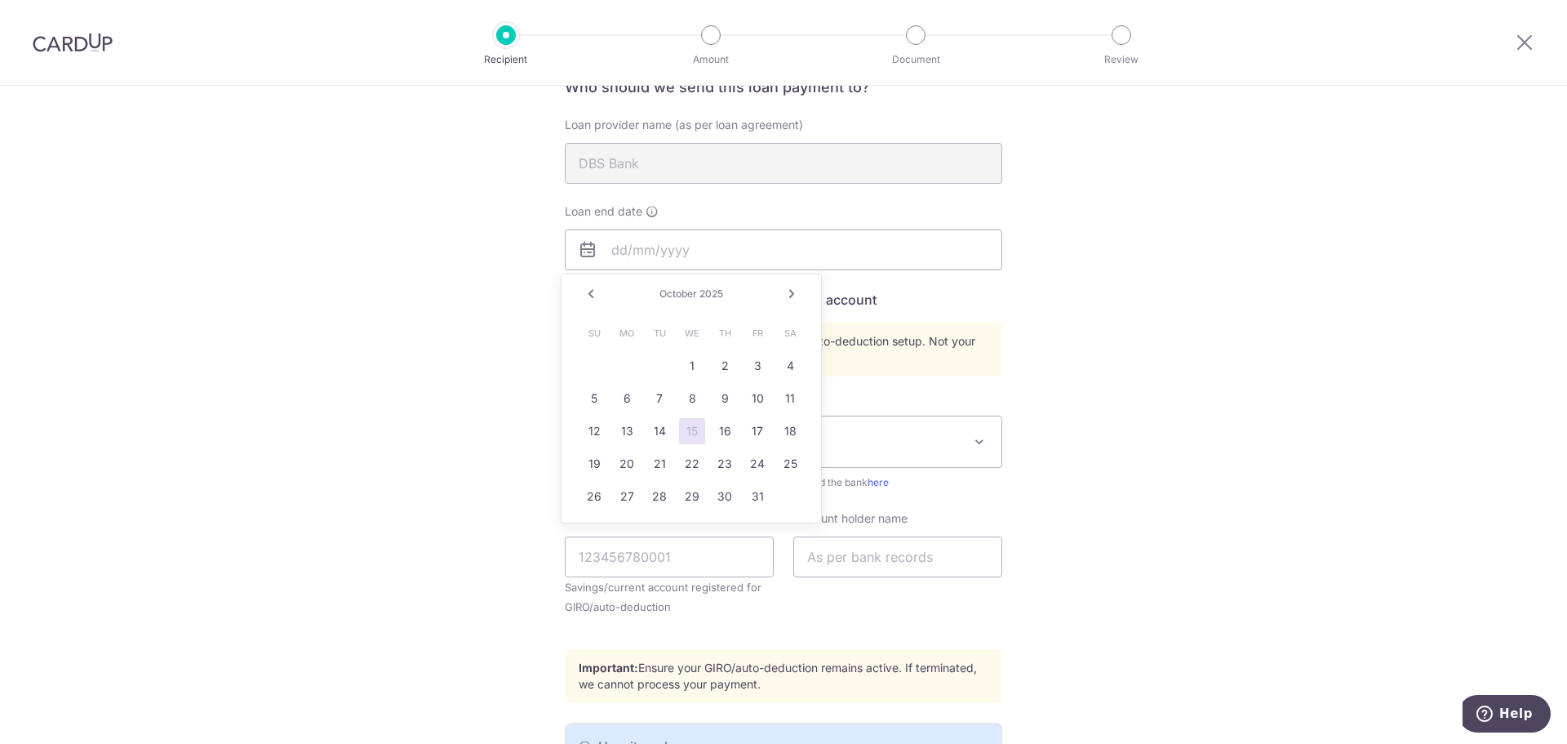
click at [683, 296] on span "October" at bounding box center [679, 293] width 38 height 12
click at [800, 291] on link "Next" at bounding box center [792, 294] width 20 height 20
click at [799, 291] on link "Next" at bounding box center [792, 294] width 20 height 20
click at [799, 299] on link "Next" at bounding box center [792, 294] width 20 height 20
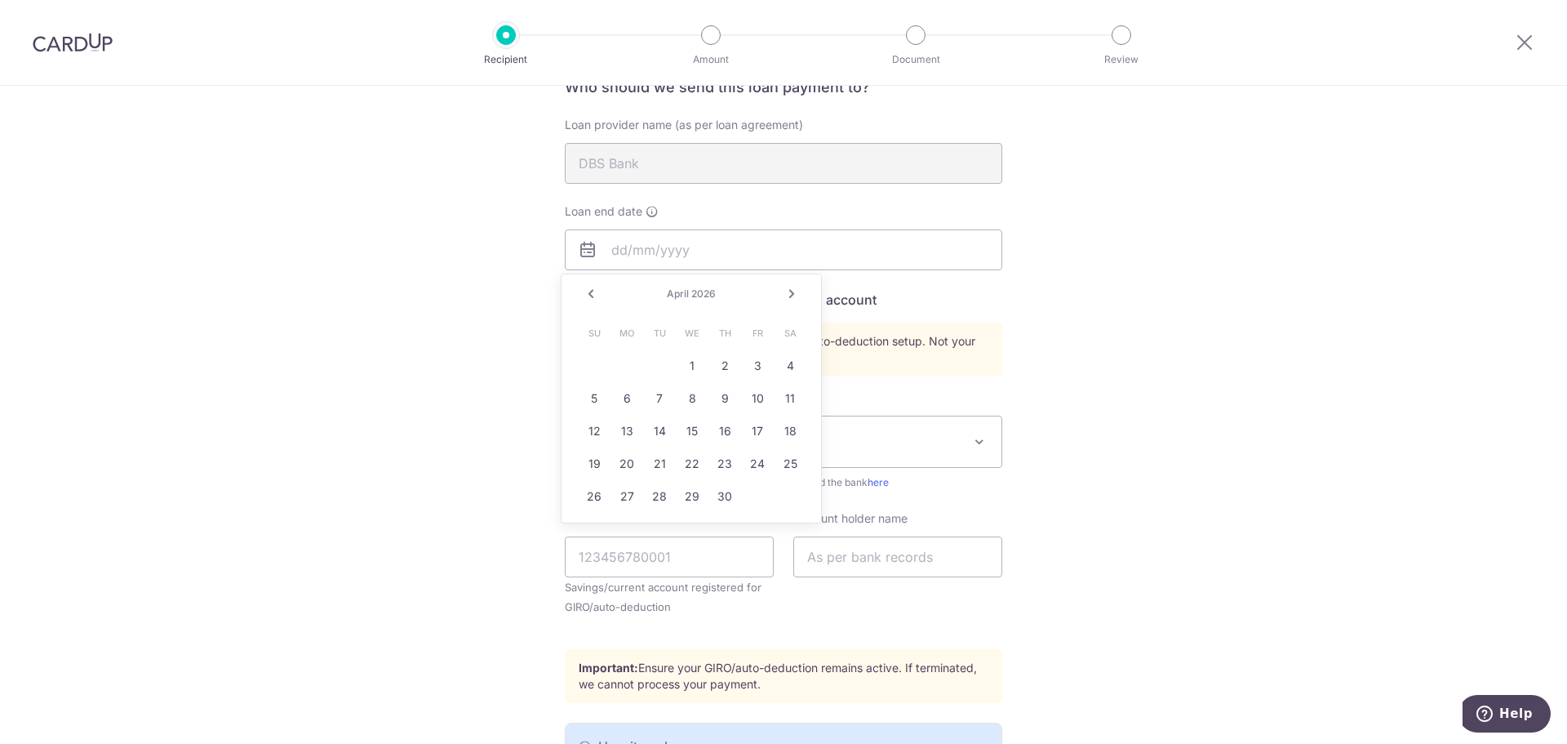
click at [799, 299] on link "Next" at bounding box center [792, 294] width 20 height 20
click at [700, 369] on link "3" at bounding box center [692, 366] width 26 height 26
type input "[DATE]"
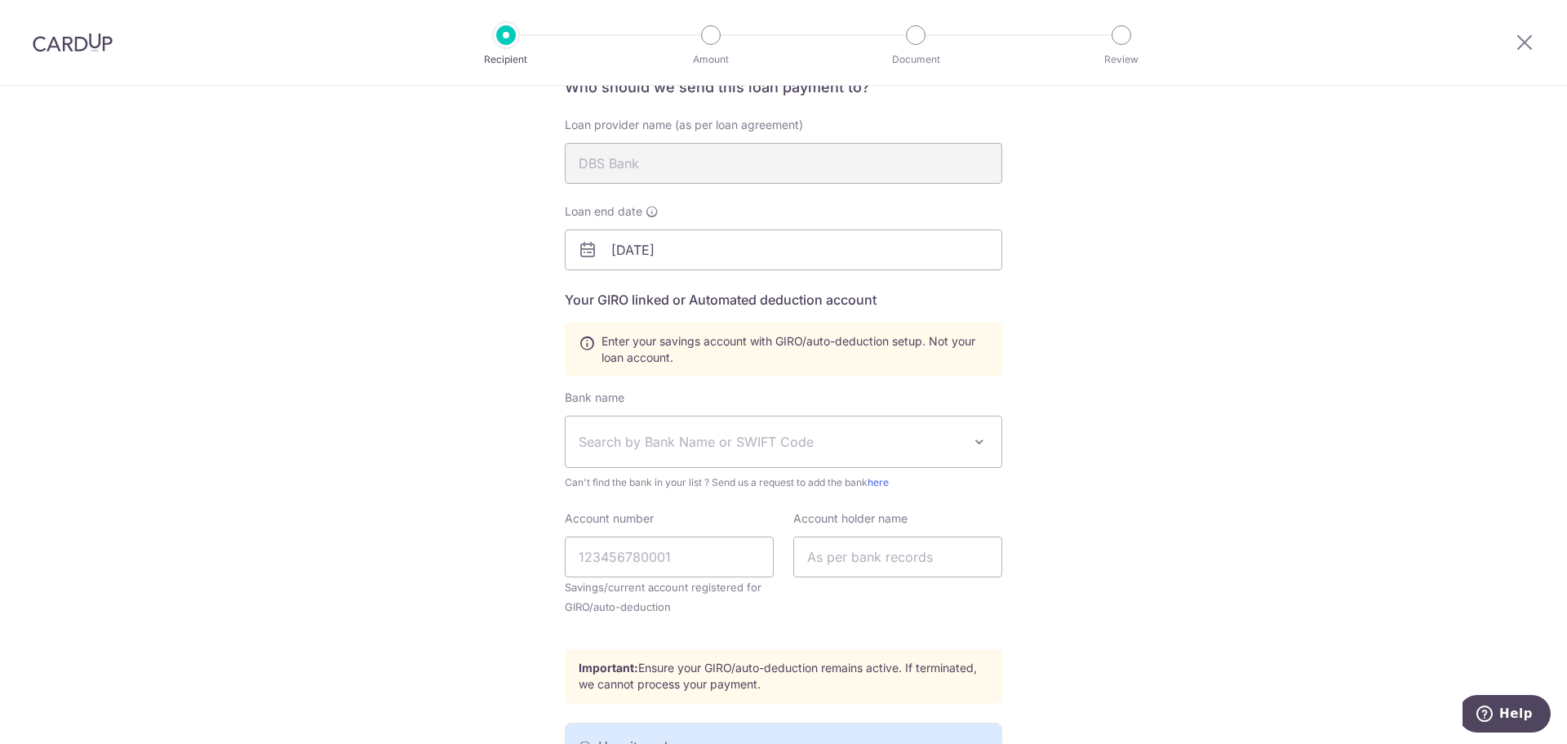
click at [1245, 392] on div "Who would you like to pay? Your recipient does not need a CardUp account to rec…" at bounding box center [783, 423] width 1567 height 967
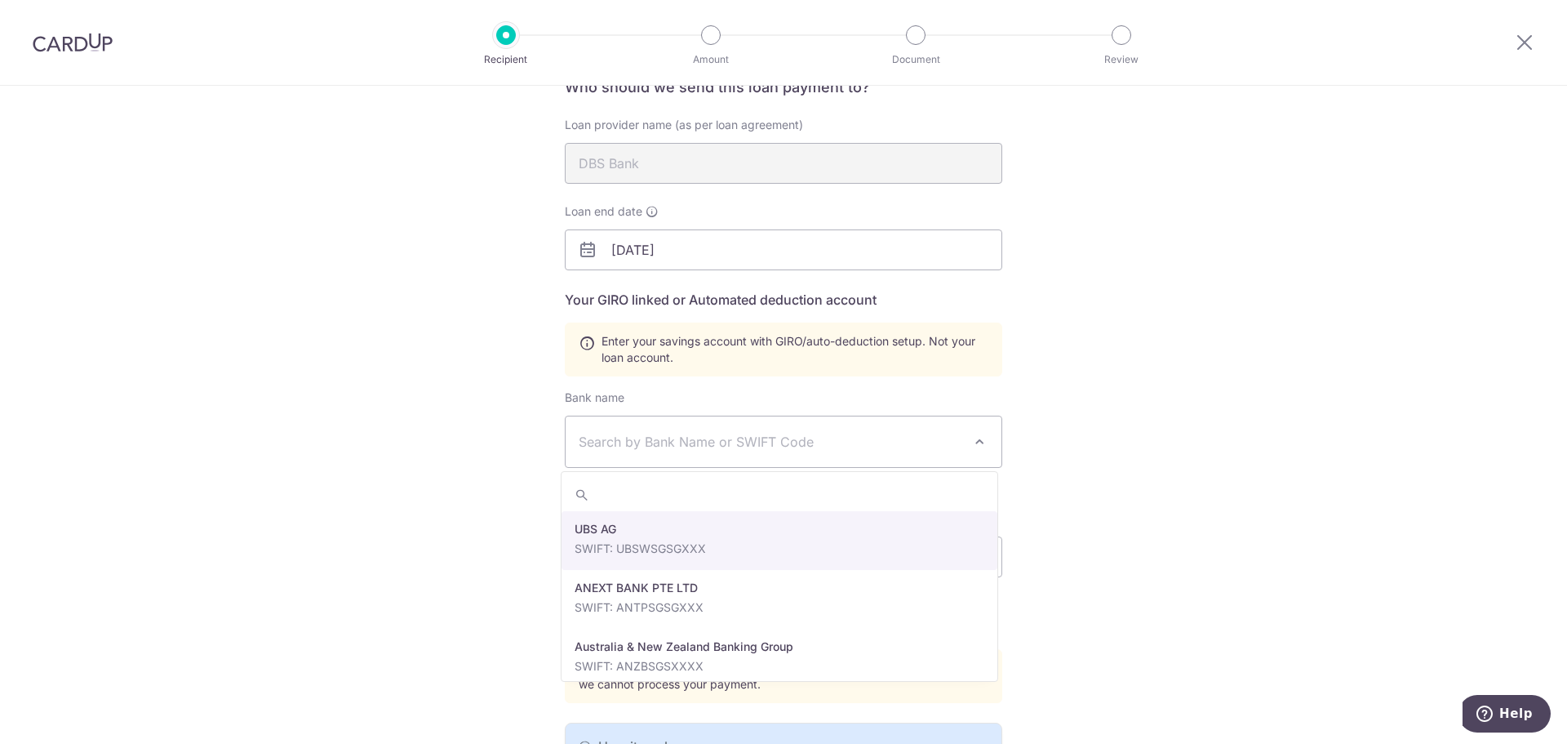
click at [782, 441] on span "Search by Bank Name or SWIFT Code" at bounding box center [771, 442] width 384 height 20
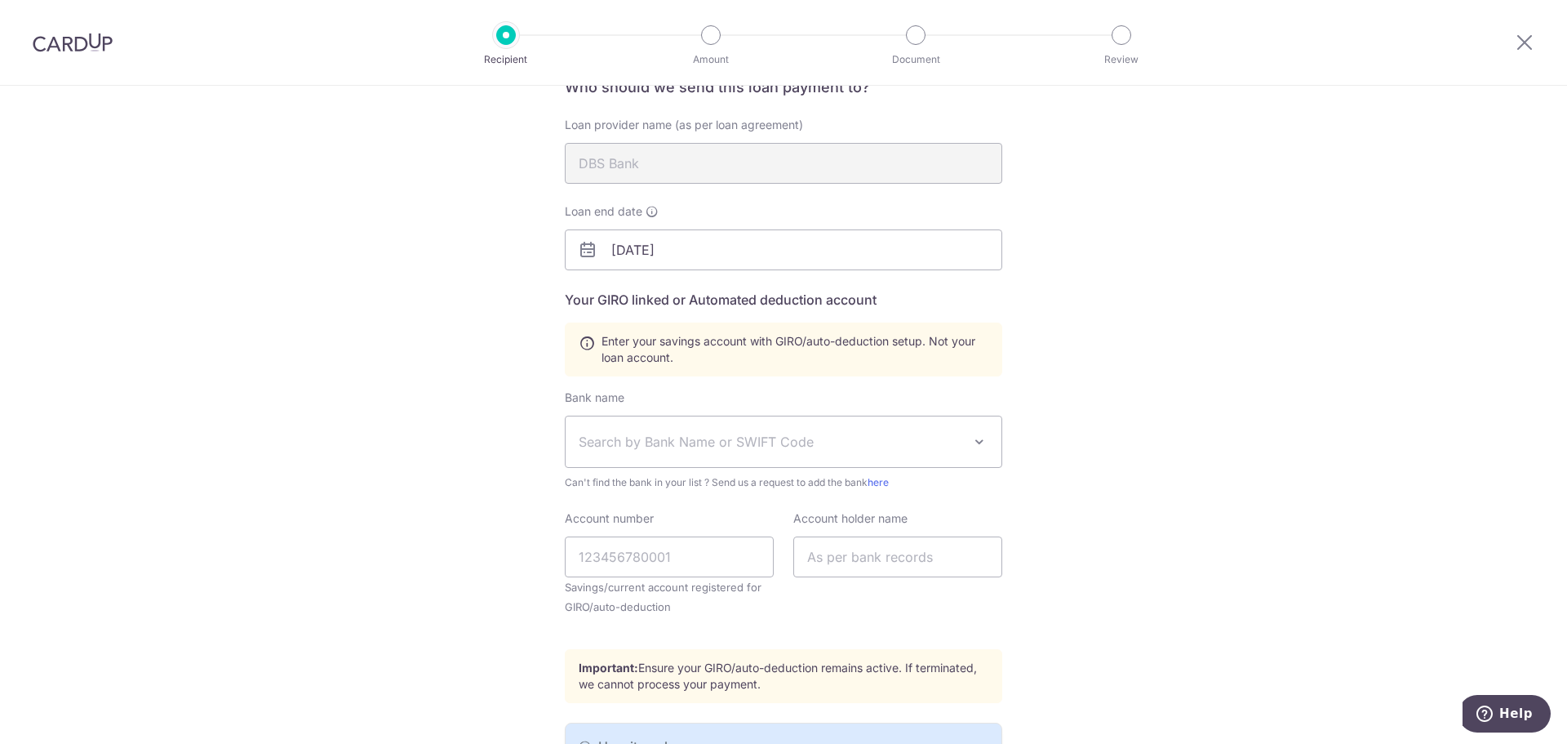
click at [782, 441] on span "Search by Bank Name or SWIFT Code" at bounding box center [771, 442] width 384 height 20
click at [1355, 466] on div "Who would you like to pay? Your recipient does not need a CardUp account to rec…" at bounding box center [783, 423] width 1567 height 967
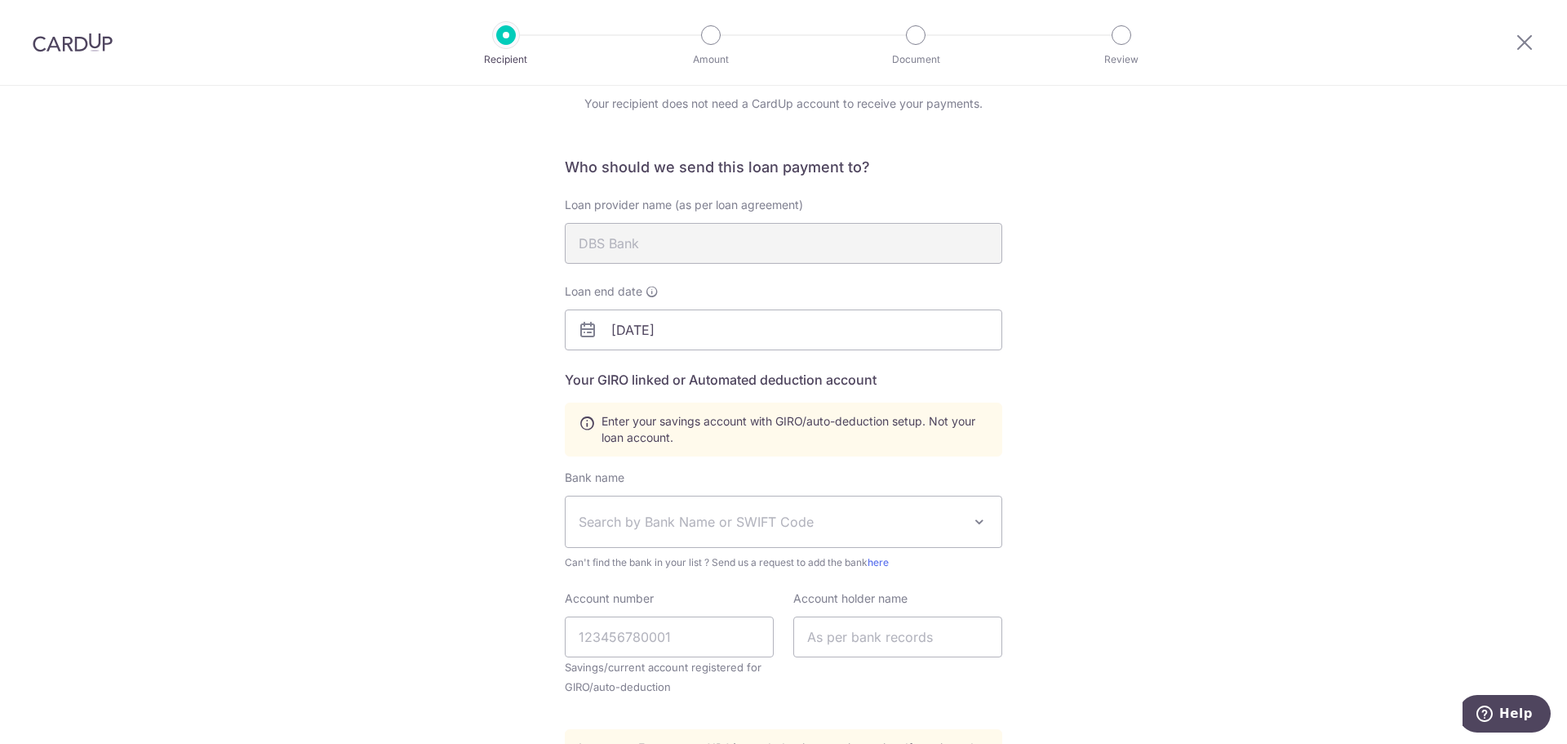
scroll to position [64, 0]
click at [1359, 334] on div "Who would you like to pay? Your recipient does not need a CardUp account to rec…" at bounding box center [783, 505] width 1567 height 967
click at [1491, 472] on div "Who would you like to pay? Your recipient does not need a CardUp account to rec…" at bounding box center [783, 505] width 1567 height 967
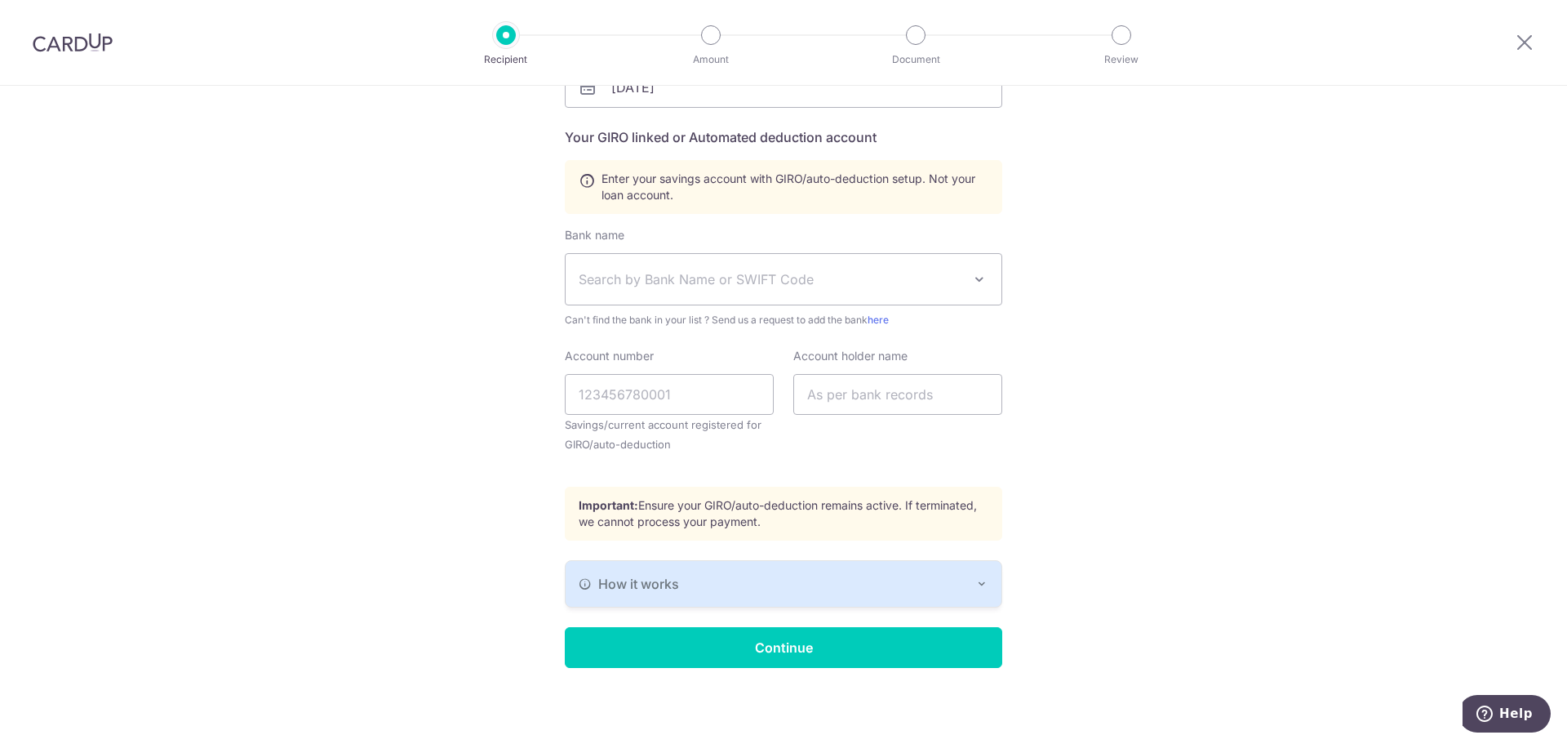
scroll to position [309, 0]
click at [797, 590] on div "How it works" at bounding box center [784, 583] width 410 height 20
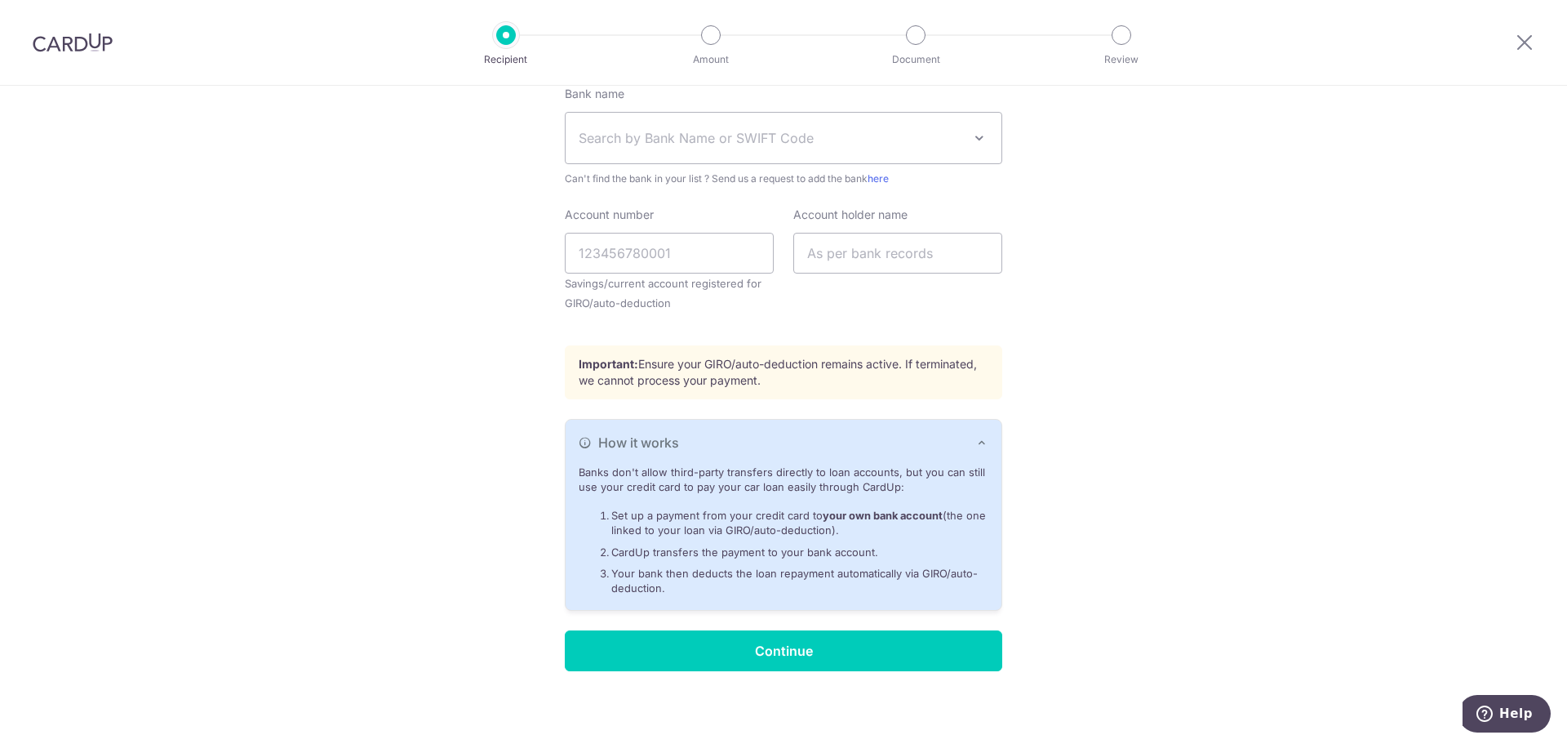
scroll to position [453, 0]
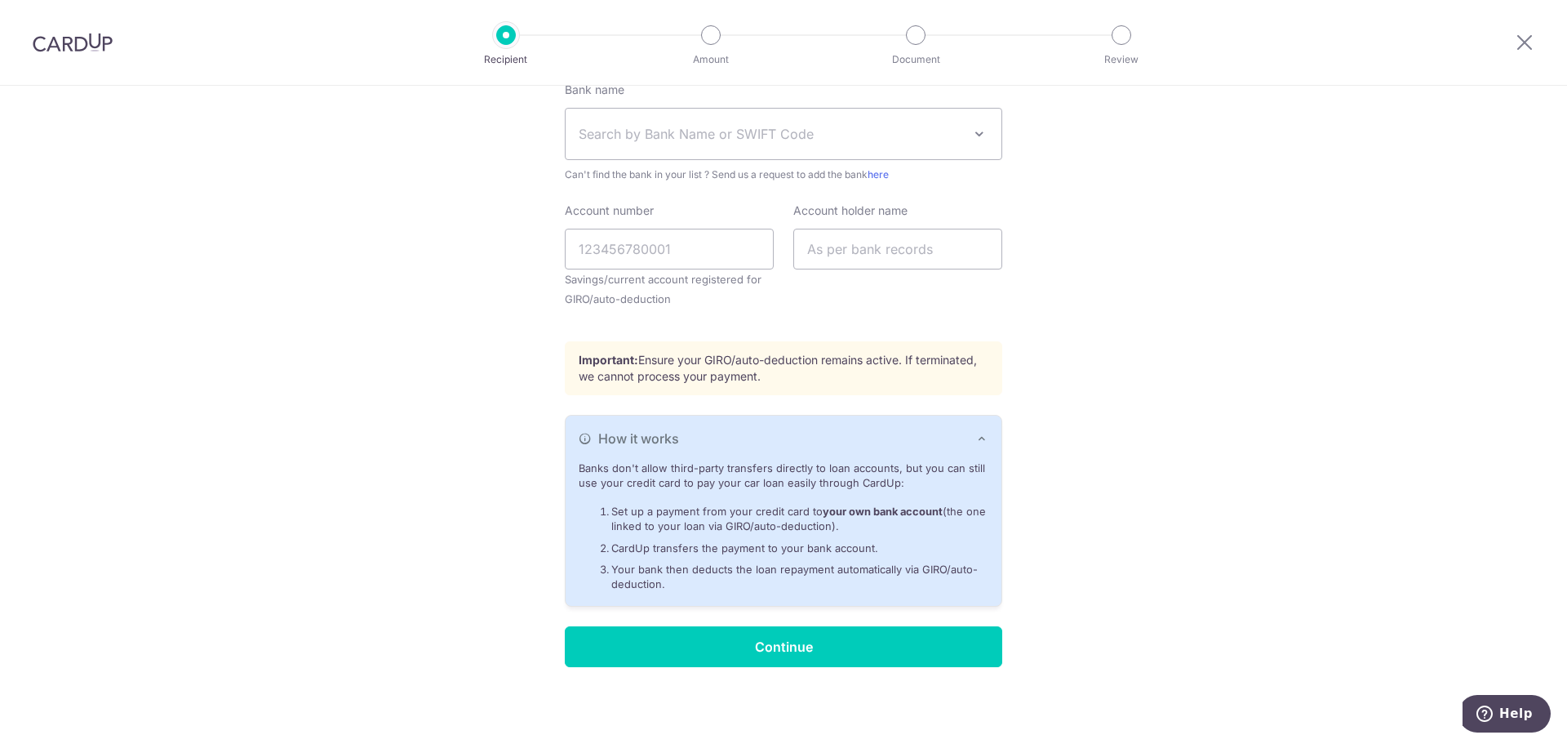
click at [1240, 472] on div "Who would you like to pay? Your recipient does not need a CardUp account to rec…" at bounding box center [783, 188] width 1567 height 1111
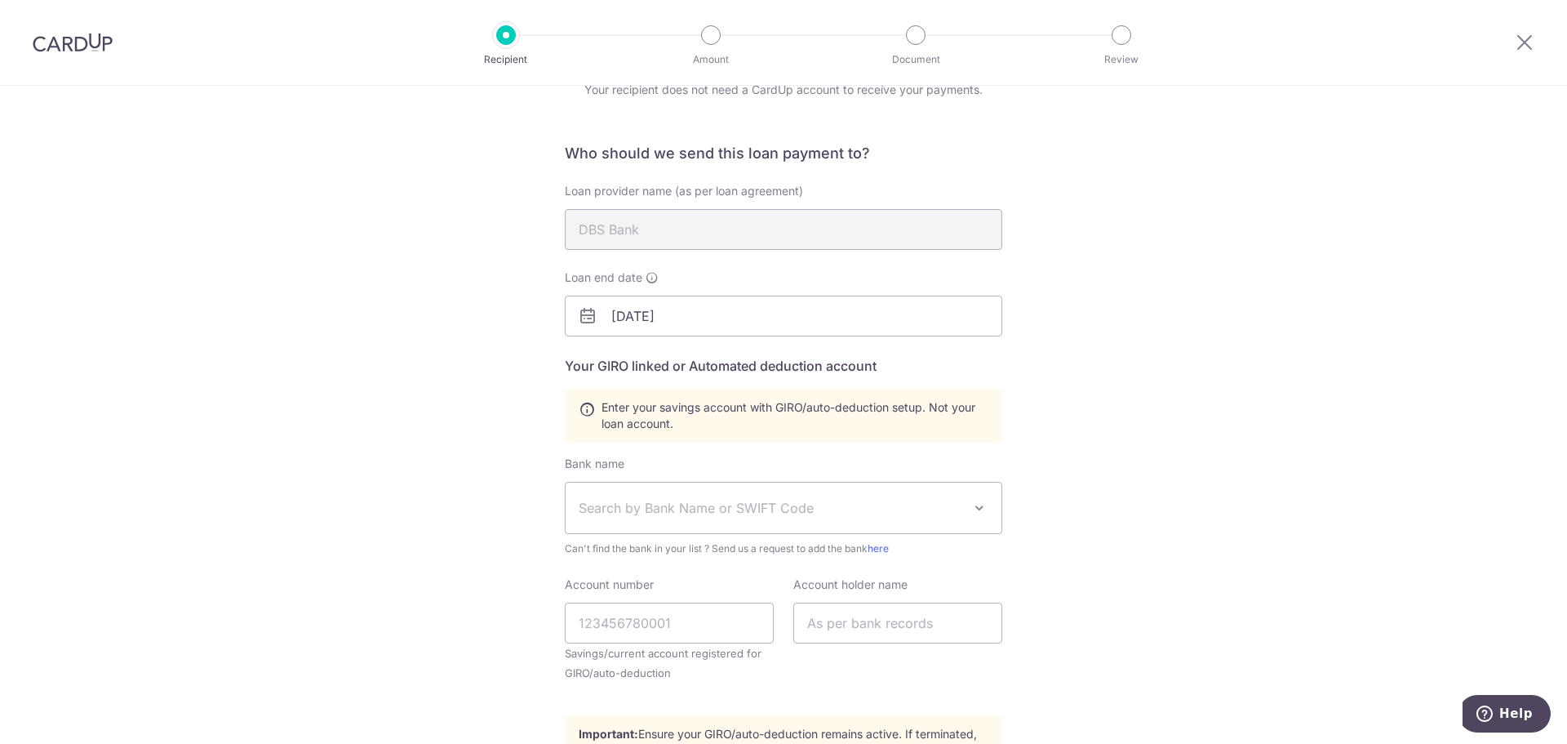
scroll to position [45, 0]
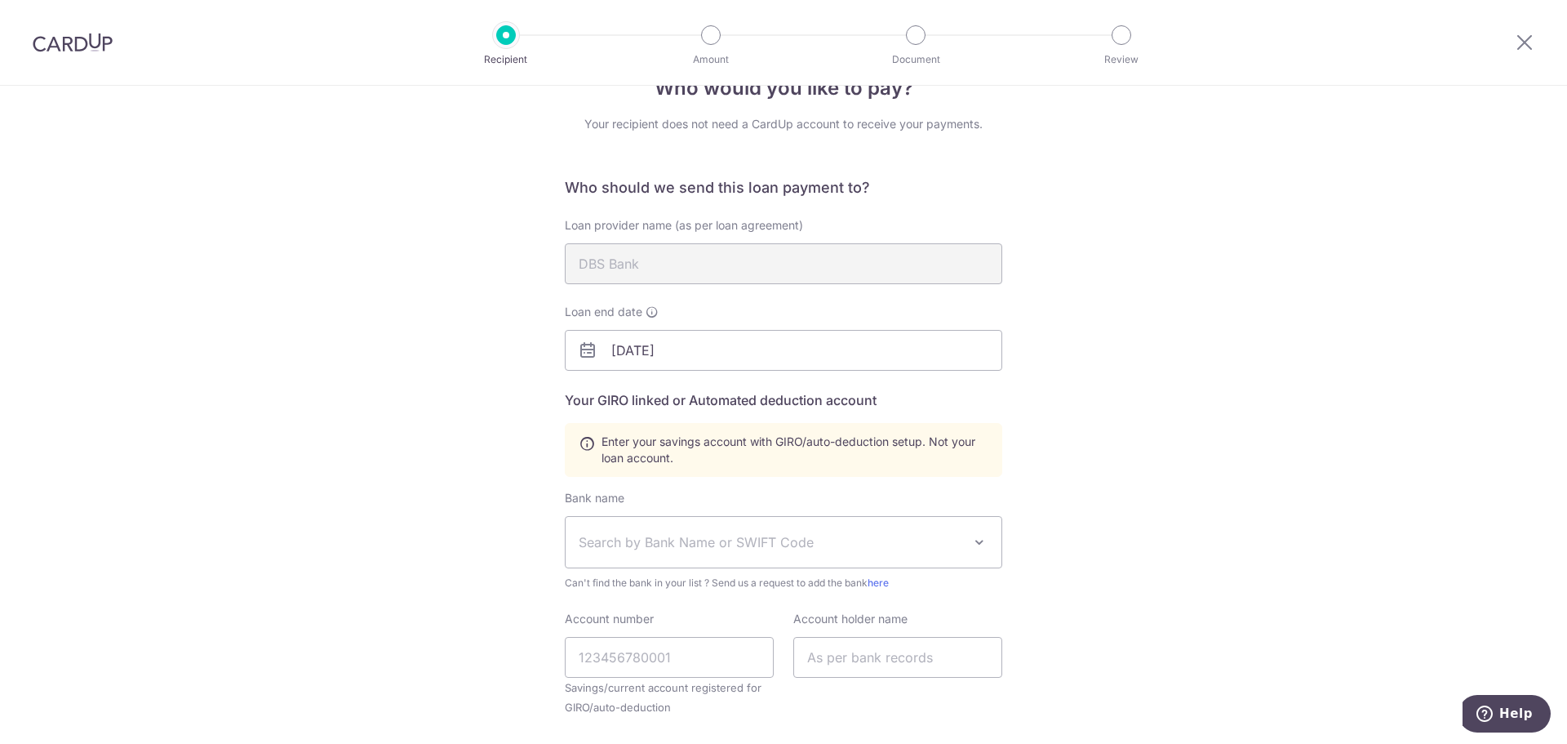
click at [838, 553] on span "Search by Bank Name or SWIFT Code" at bounding box center [784, 542] width 436 height 51
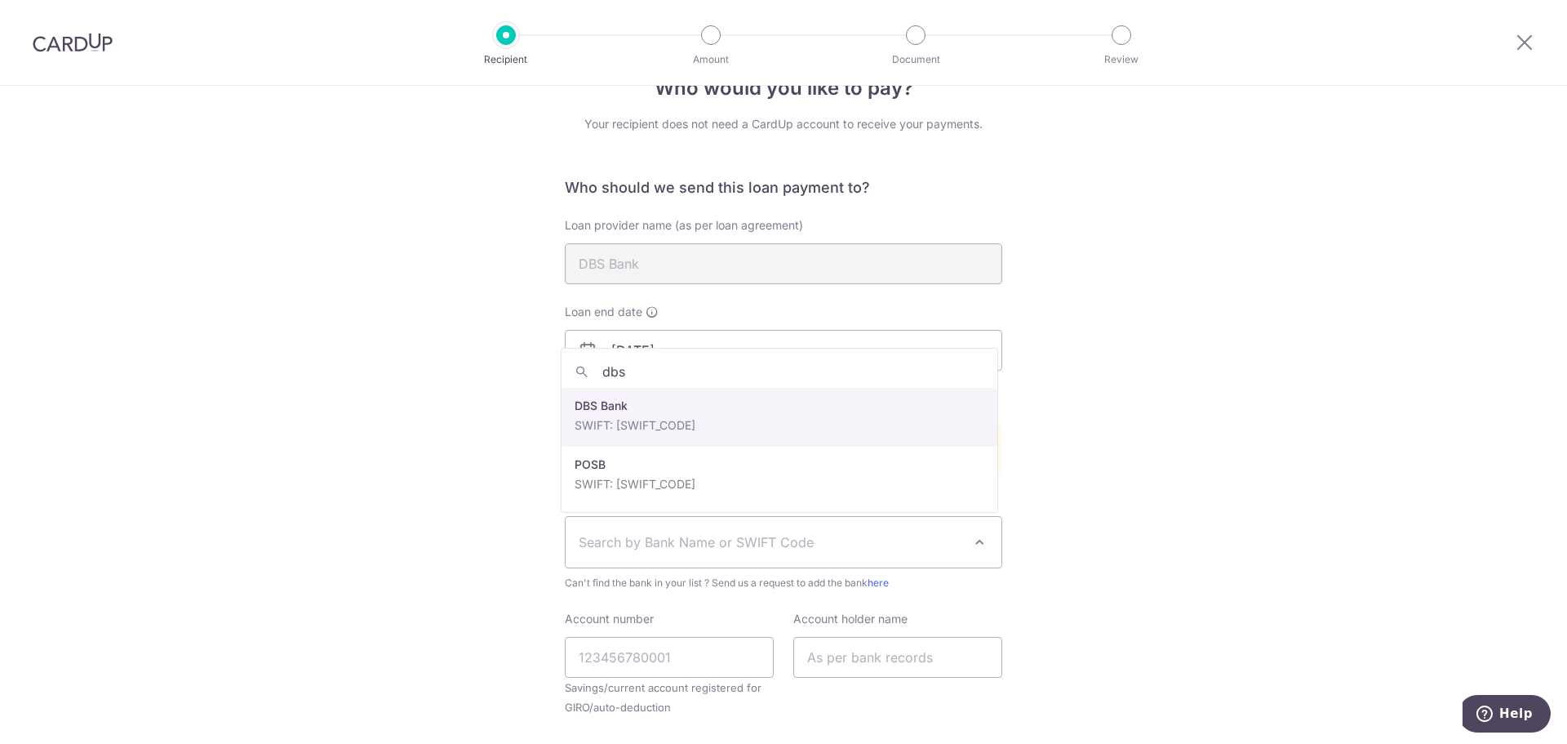
type input "dbs"
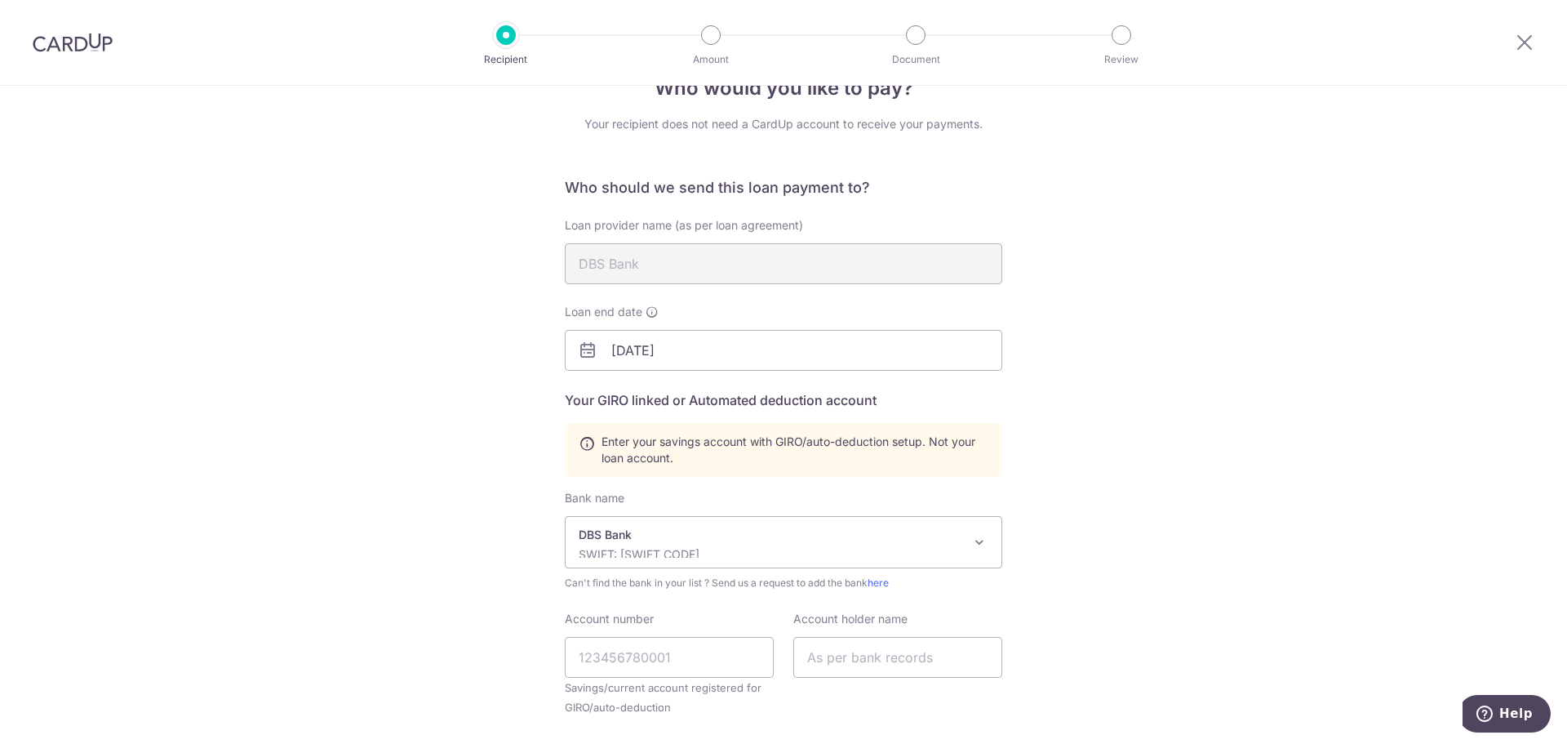
select select "6"
click at [657, 660] on input "Account number" at bounding box center [669, 657] width 209 height 41
click at [651, 653] on input "Account number" at bounding box center [669, 657] width 209 height 41
click at [1166, 353] on div "Who would you like to pay? Your recipient does not need a CardUp account to rec…" at bounding box center [783, 596] width 1567 height 1111
